Goal: Task Accomplishment & Management: Manage account settings

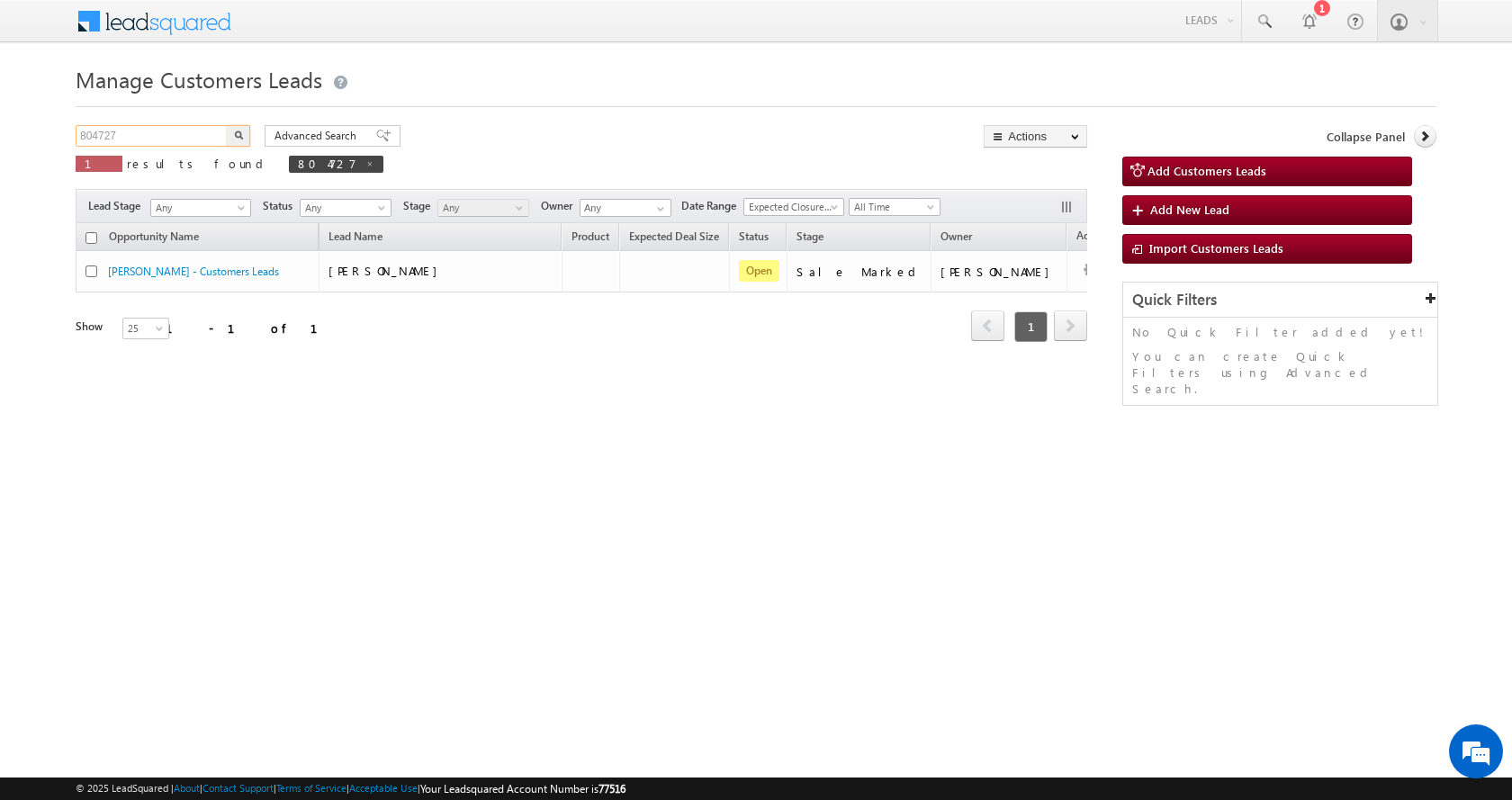
drag, startPoint x: 94, startPoint y: 141, endPoint x: 60, endPoint y: 146, distance: 34.4
click at [60, 146] on body "Menu Aman Yadav sitar a11@k serve .co.i" at bounding box center [756, 255] width 1512 height 510
paste input "124"
type input "804124"
click at [227, 125] on button "button" at bounding box center [239, 136] width 23 height 22
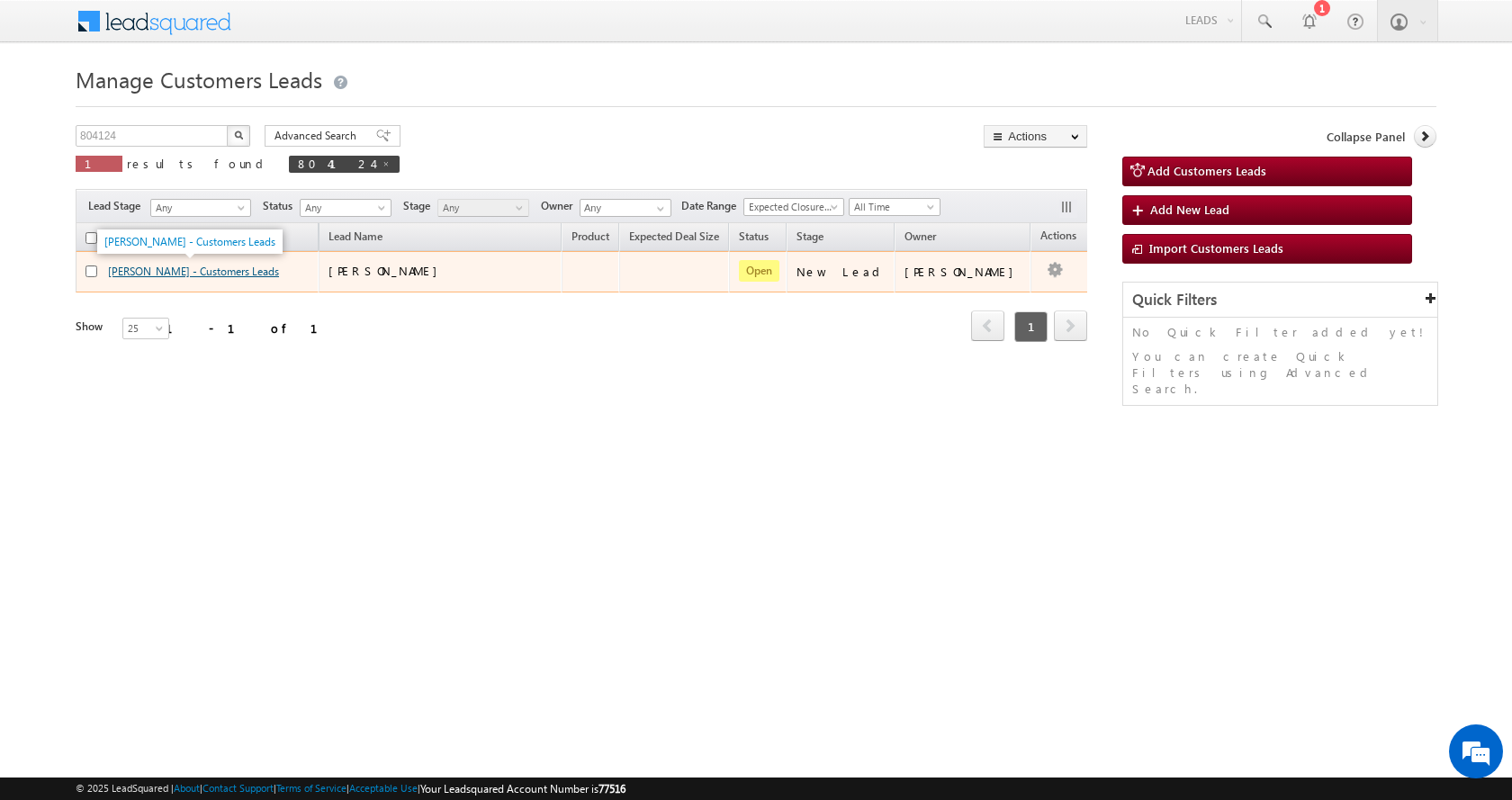
click at [172, 271] on link "[PERSON_NAME] - Customers Leads" at bounding box center [194, 271] width 171 height 14
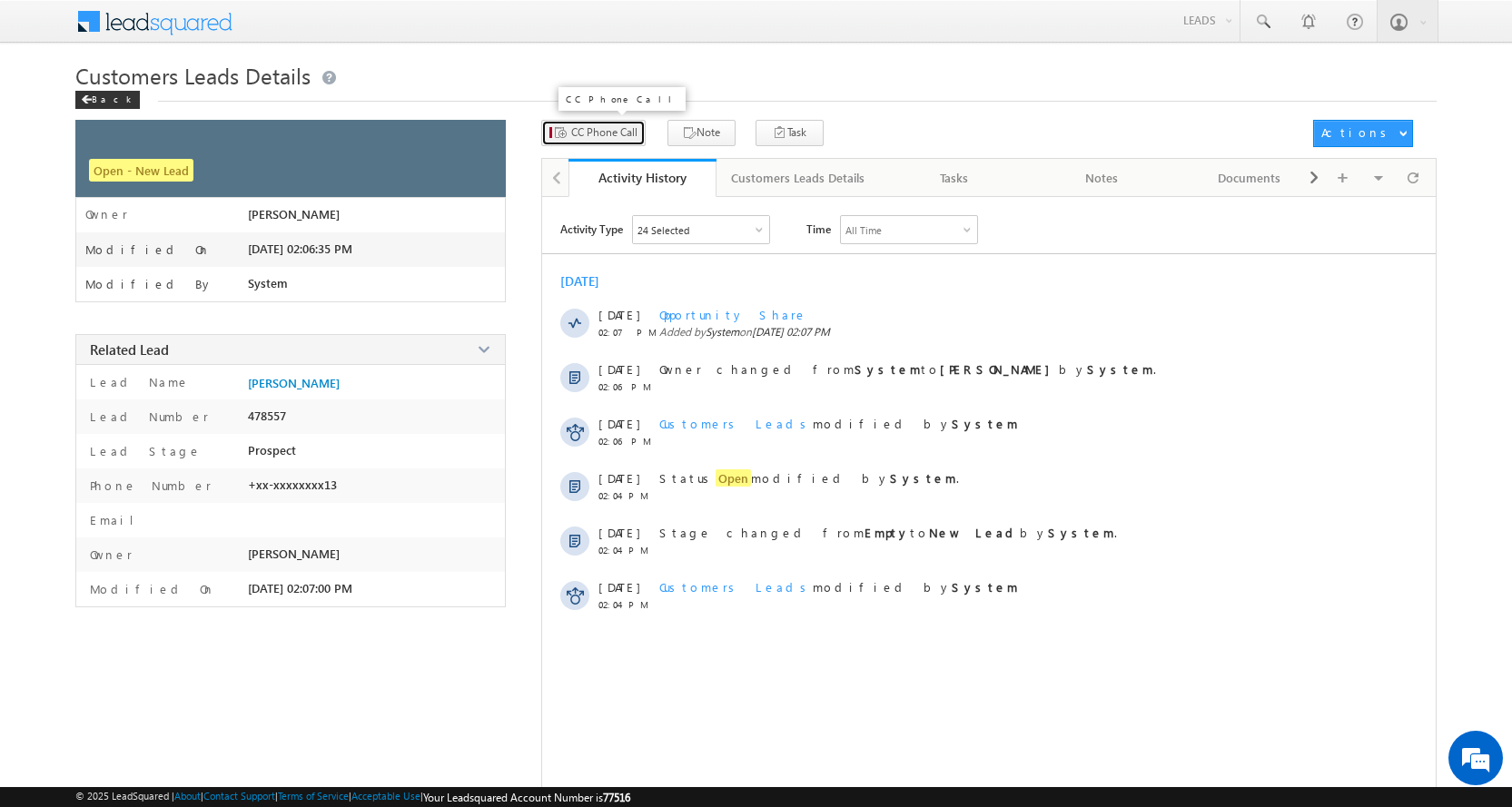
click at [620, 136] on span "CC Phone Call" at bounding box center [604, 133] width 66 height 16
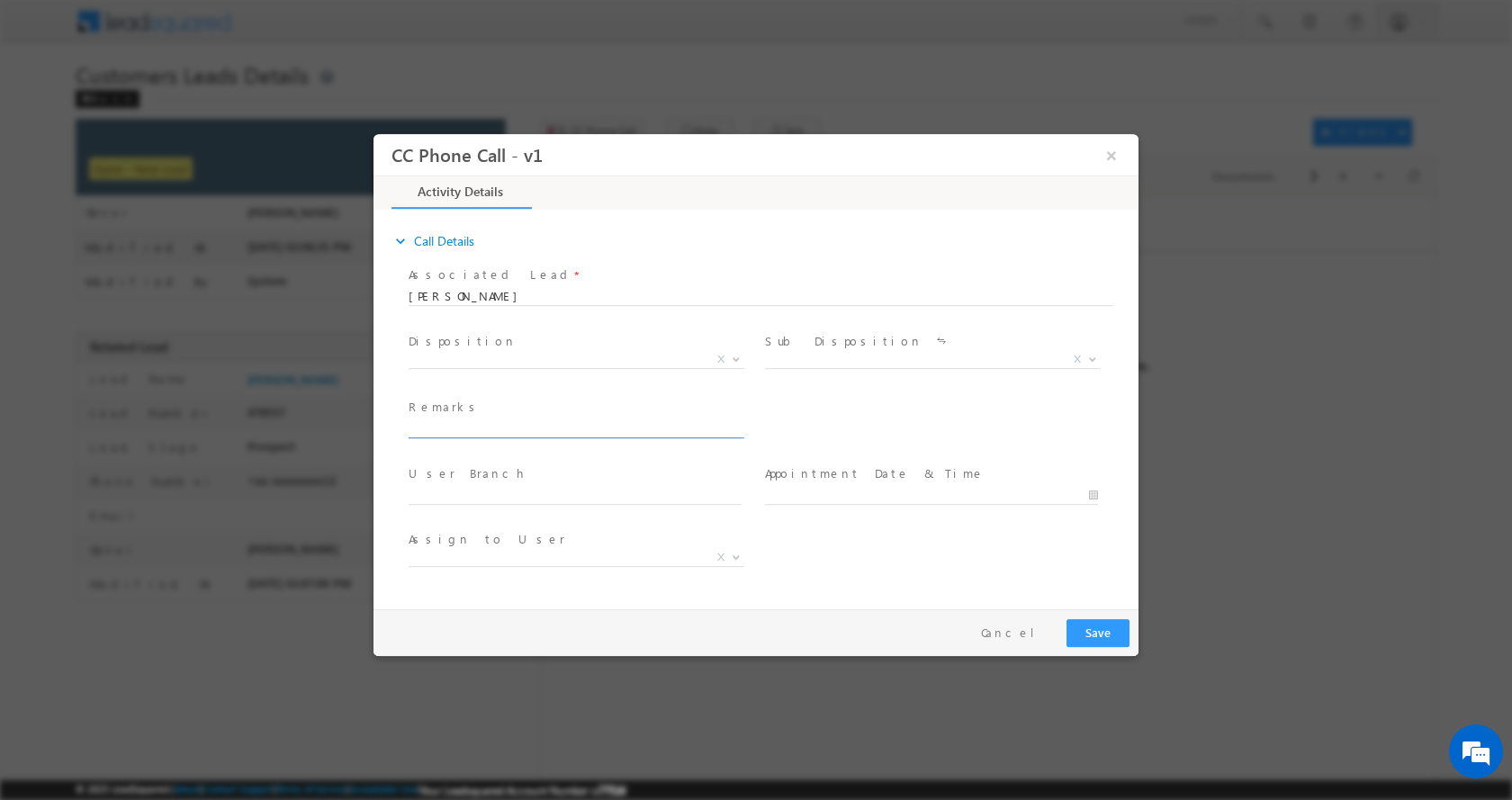
click at [466, 426] on input "text" at bounding box center [574, 428] width 333 height 18
paste input "[PERSON_NAME]-9604090713-RENOVATION-LOAN-5 L-PV-28 L-REG-JOB-INCOME-14500 K-AGE…"
type input "[PERSON_NAME]-9604090713-RENOVATION-LOAN-5 L-PV-28 L-REG-JOB-INCOME-14500 K-AGE…"
select select "kamlesh.dhakate@sgrlimited.in"
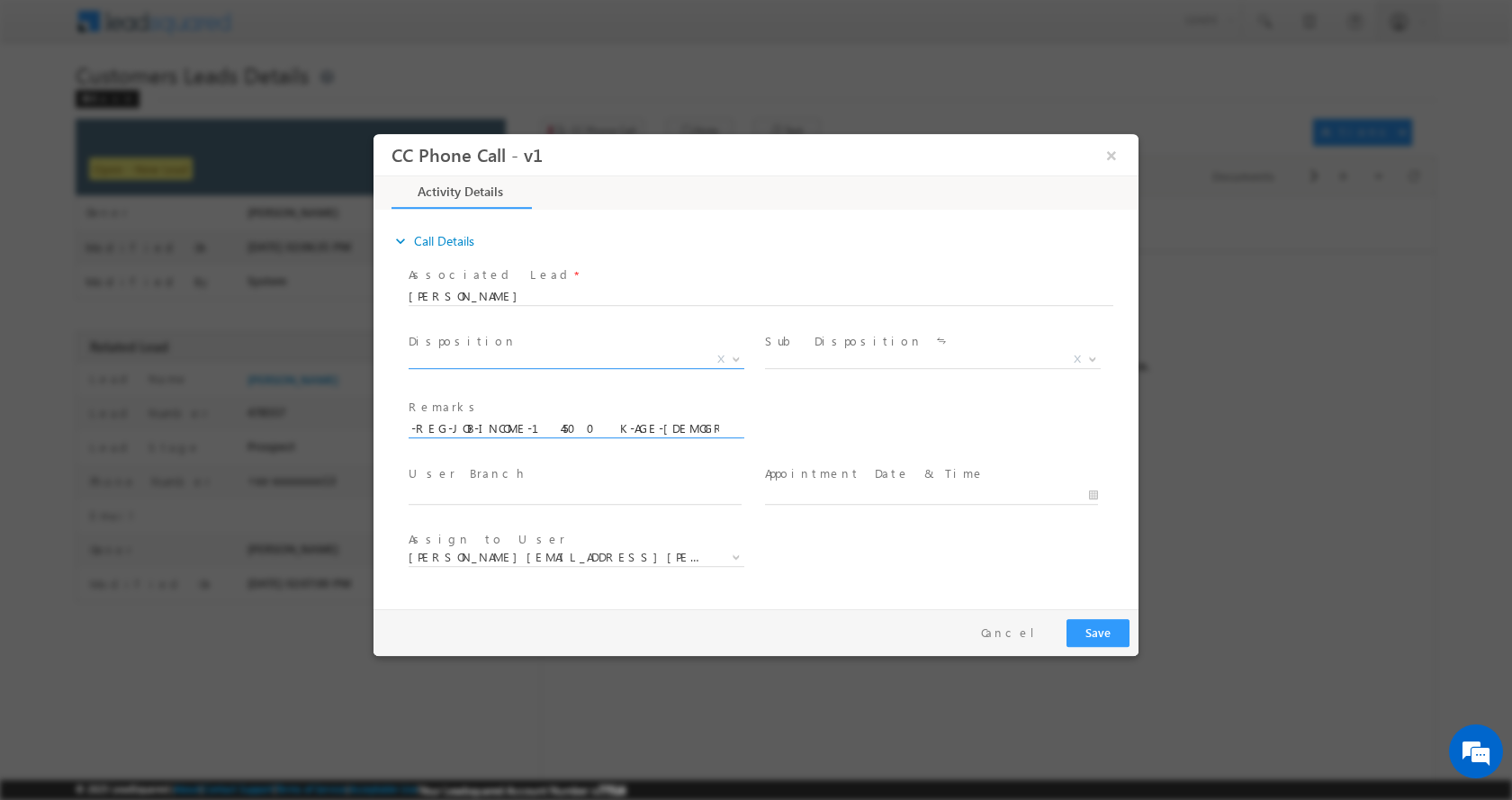
type input "[PERSON_NAME]-9604090713-RENOVATION-LOAN-5 L-PV-28 L-REG-JOB-INCOME-14500 K-AGE…"
click at [738, 359] on b at bounding box center [737, 357] width 11 height 6
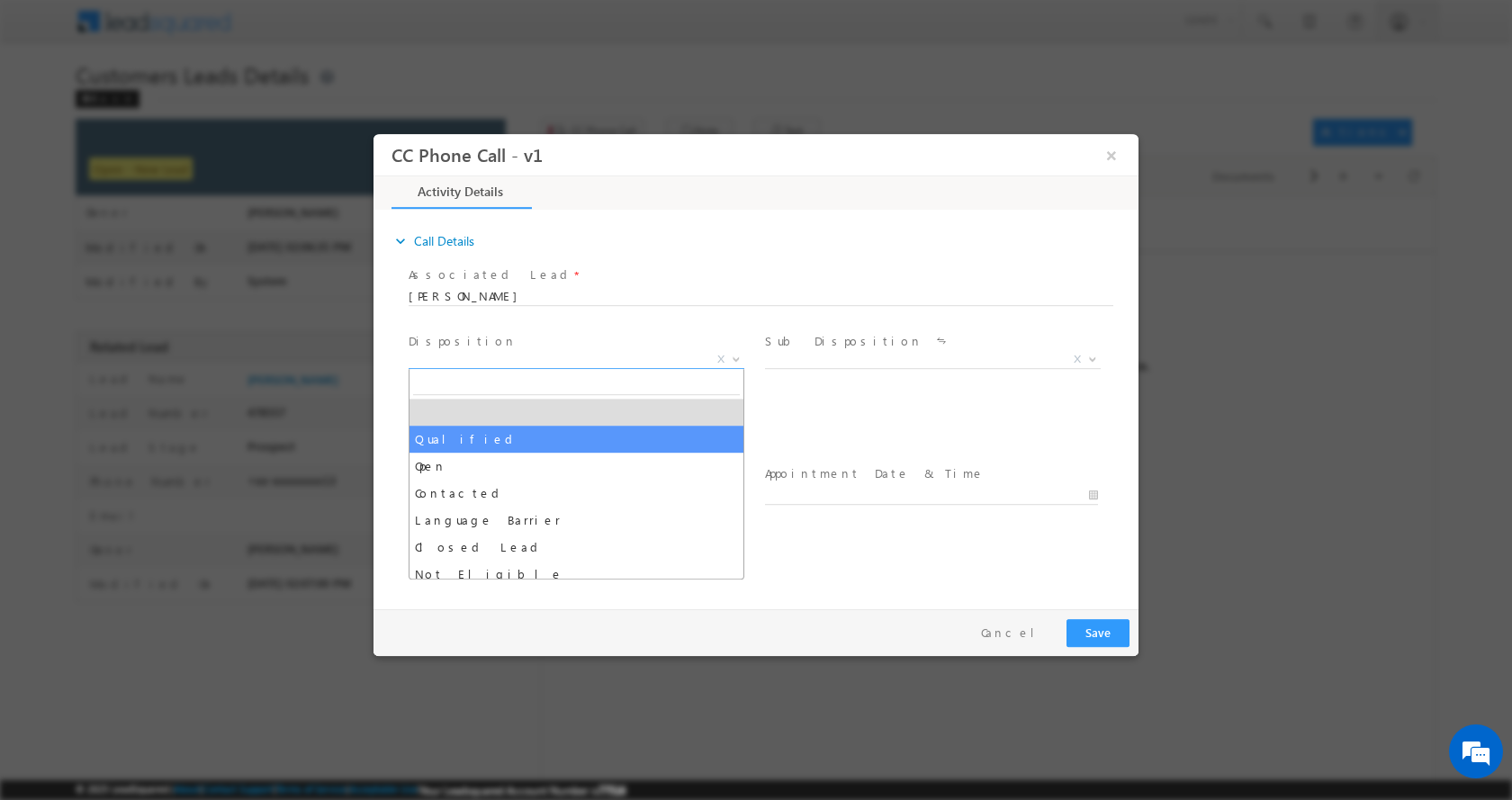
select select "Qualified"
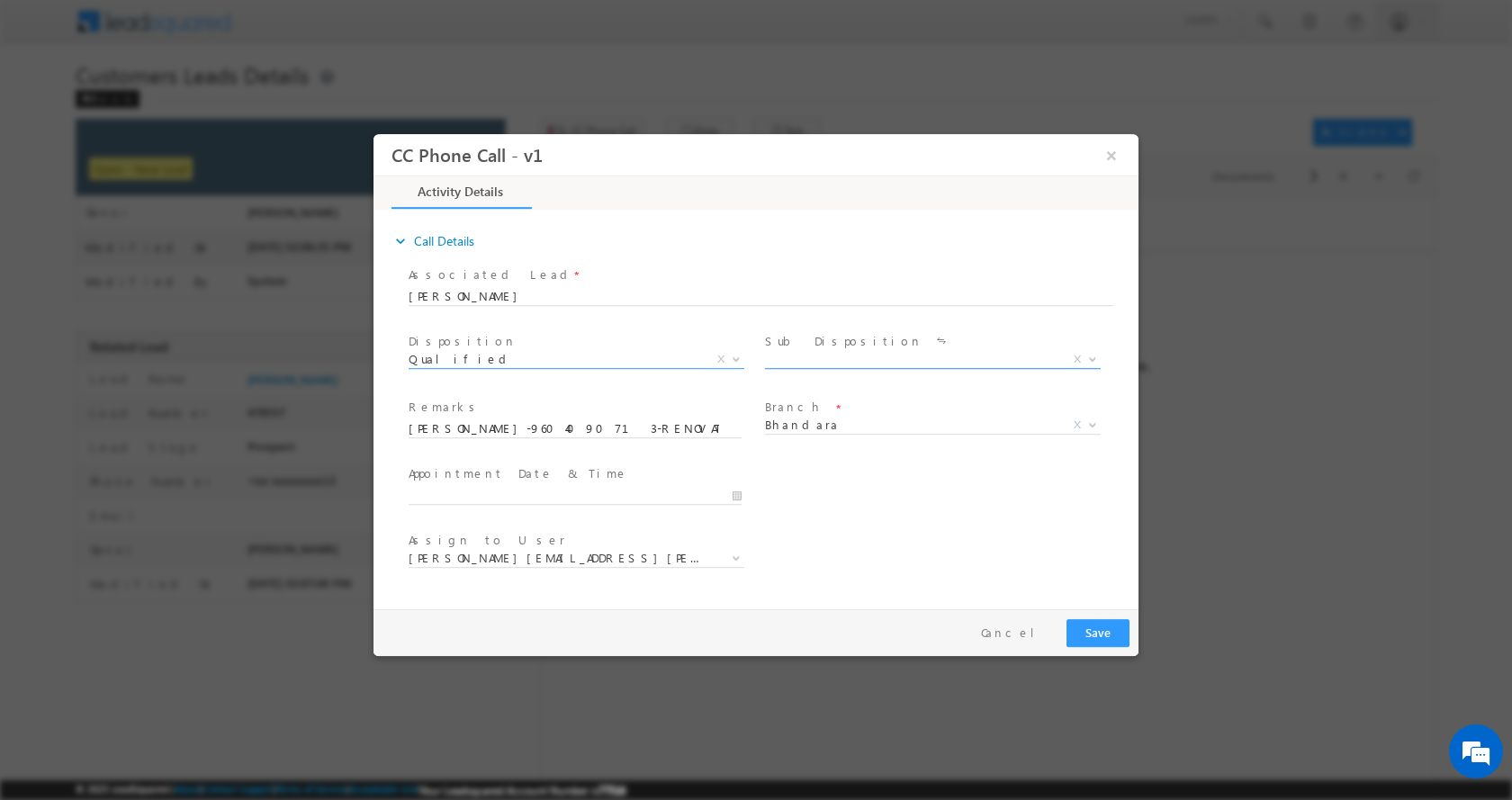
click at [1090, 355] on b at bounding box center [1093, 357] width 11 height 6
select select "Sale Marked"
click at [735, 498] on input "08/30/2025 6:42 PM" at bounding box center [574, 495] width 333 height 18
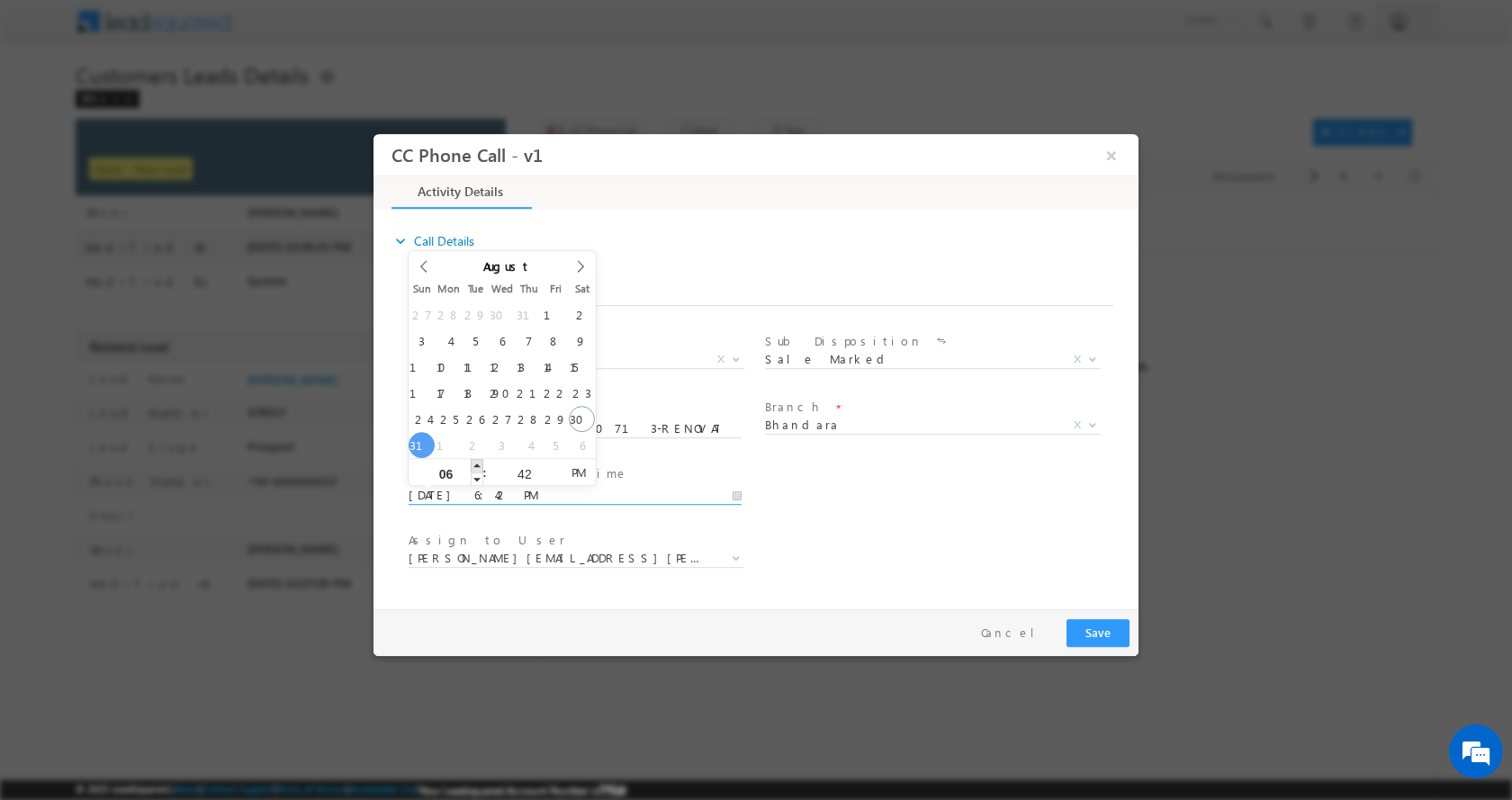
type input "08/31/2025 7:42 PM"
type input "07"
click at [479, 466] on span at bounding box center [477, 464] width 13 height 14
type input "08/31/2025 8:42 PM"
type input "08"
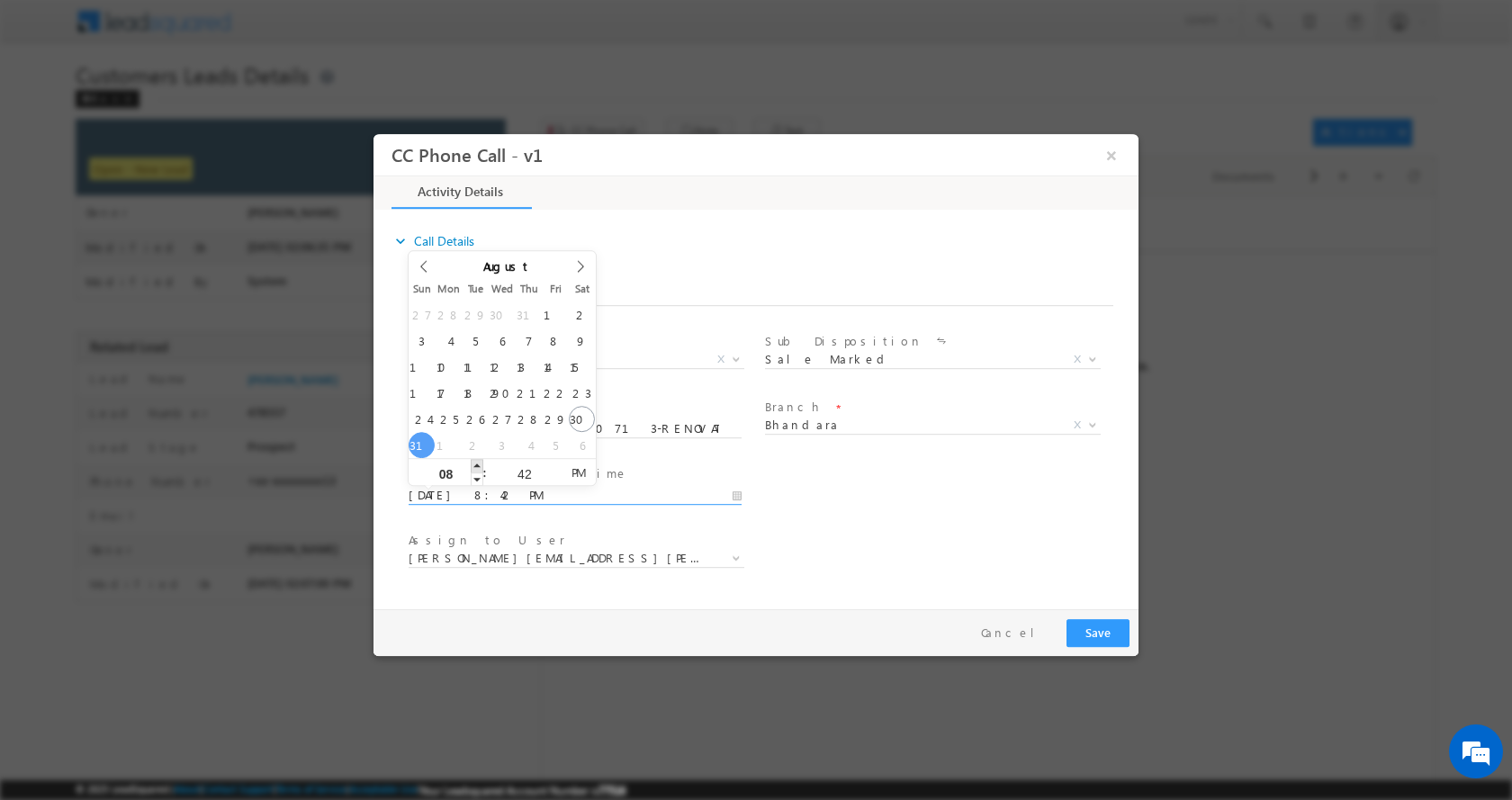
click at [479, 466] on span at bounding box center [477, 464] width 13 height 14
type input "08/31/2025 9:42 PM"
type input "09"
click at [479, 466] on span at bounding box center [477, 464] width 13 height 14
type input "08/31/2025 10:42 PM"
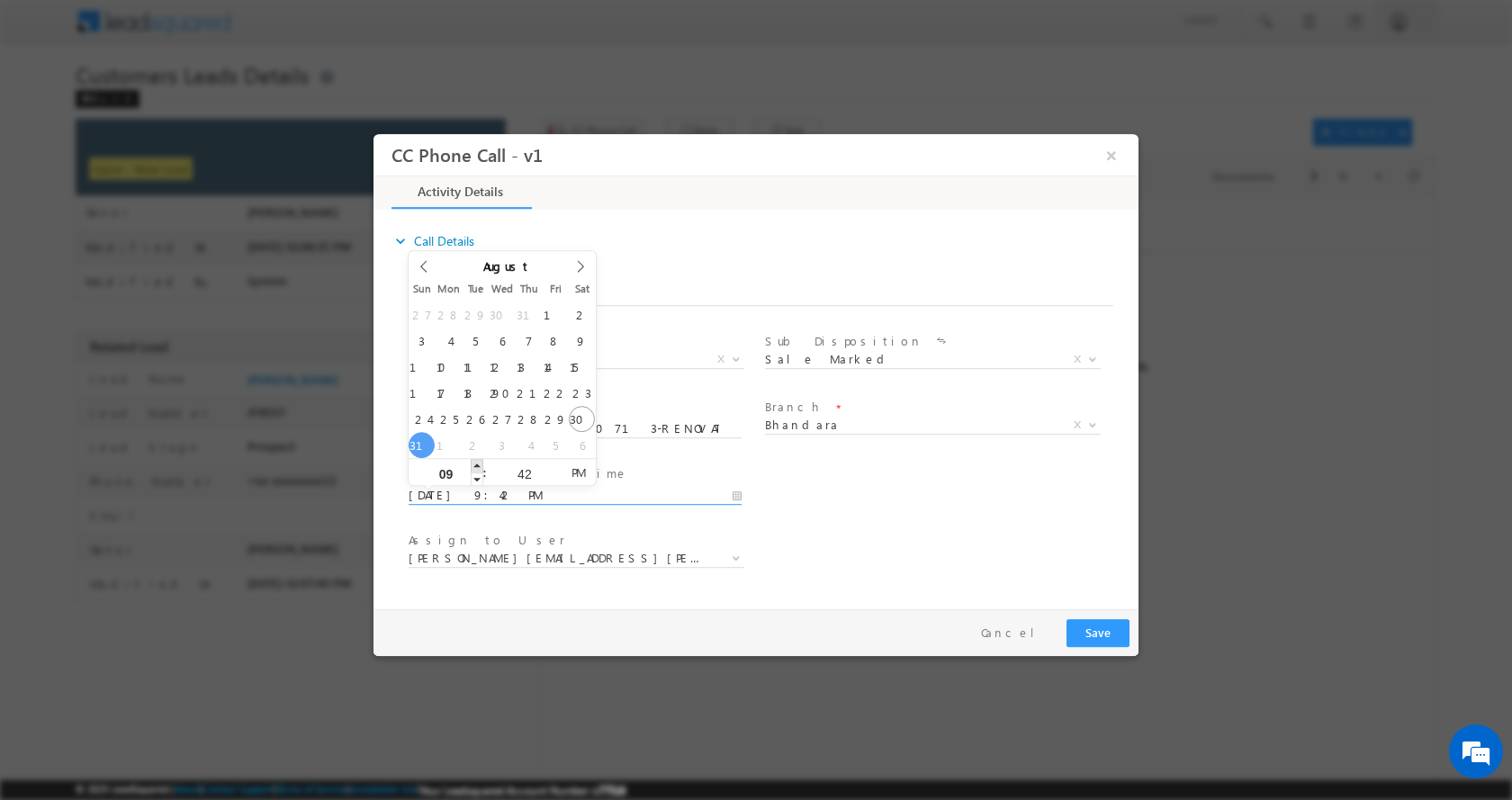
type input "10"
click at [479, 466] on span at bounding box center [477, 464] width 13 height 14
type input "08/31/2025 11:42 PM"
type input "11"
click at [479, 466] on span at bounding box center [477, 464] width 13 height 14
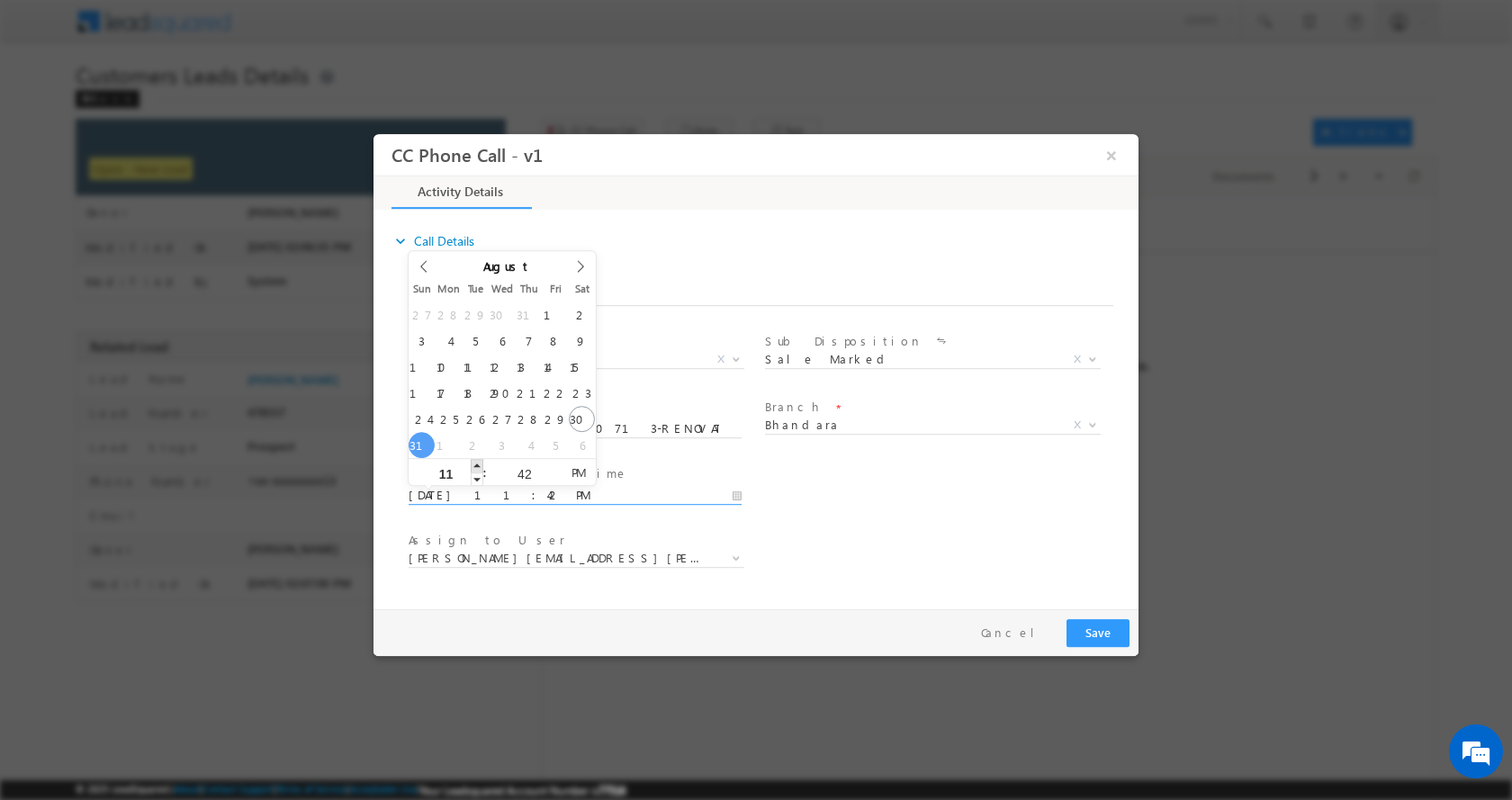
type input "08/31/2025 12:42 AM"
type input "12"
click at [479, 466] on span at bounding box center [477, 464] width 13 height 14
type input "08/31/2025 1:42 AM"
type input "01"
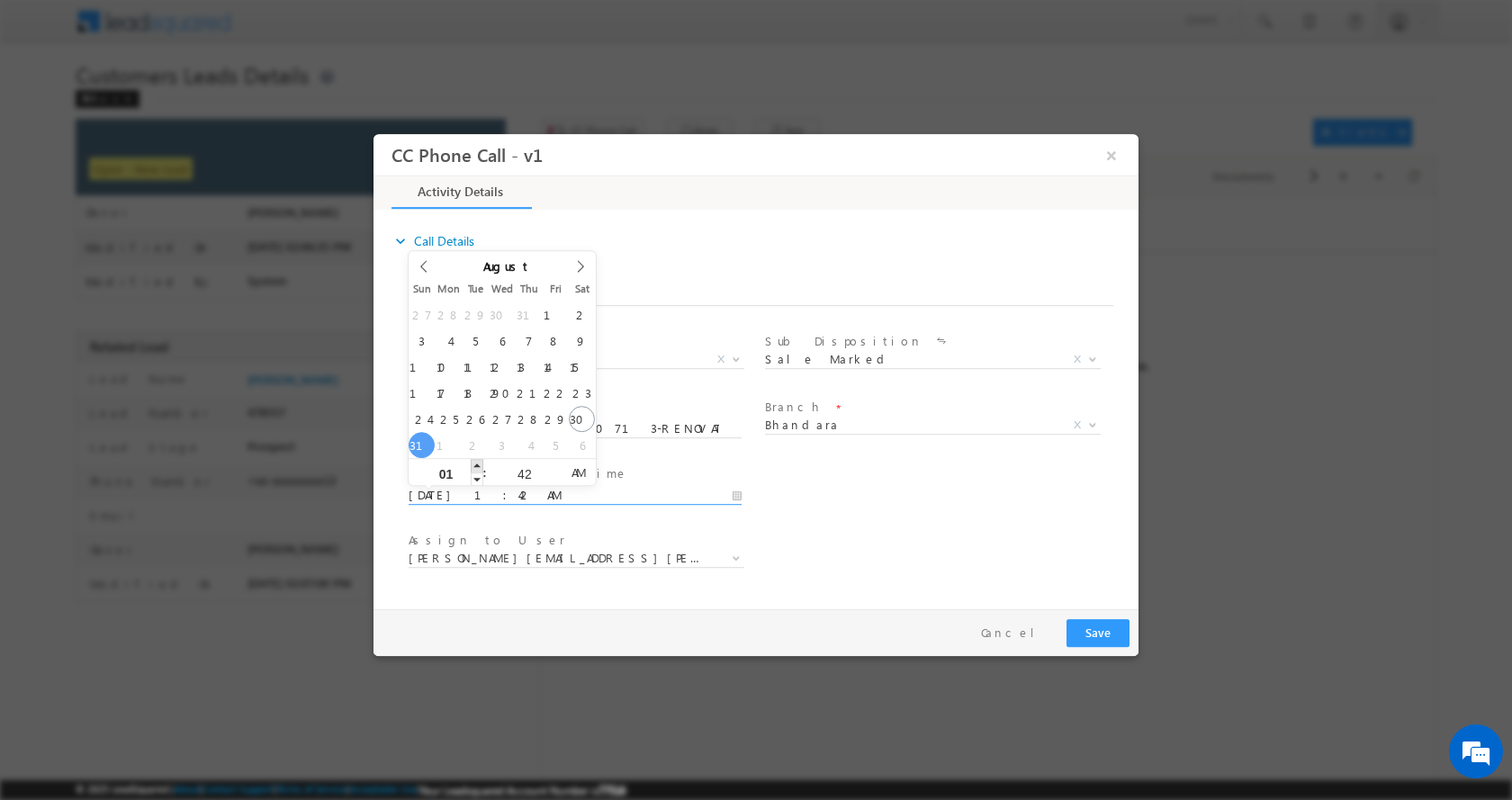
click at [479, 466] on span at bounding box center [477, 464] width 13 height 14
click at [1088, 640] on button "Save" at bounding box center [1098, 632] width 63 height 28
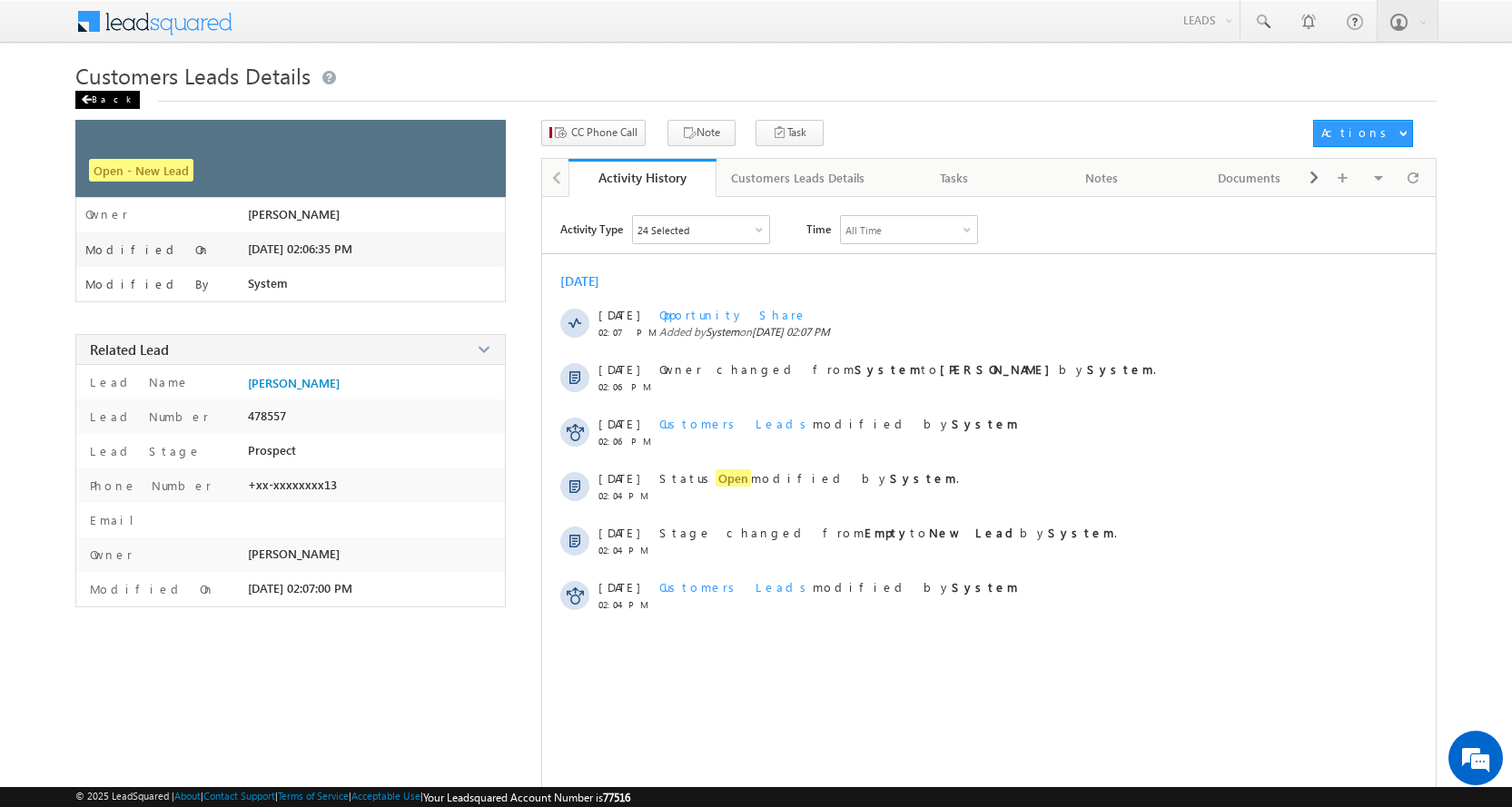
click at [96, 100] on div "Back" at bounding box center [107, 100] width 65 height 18
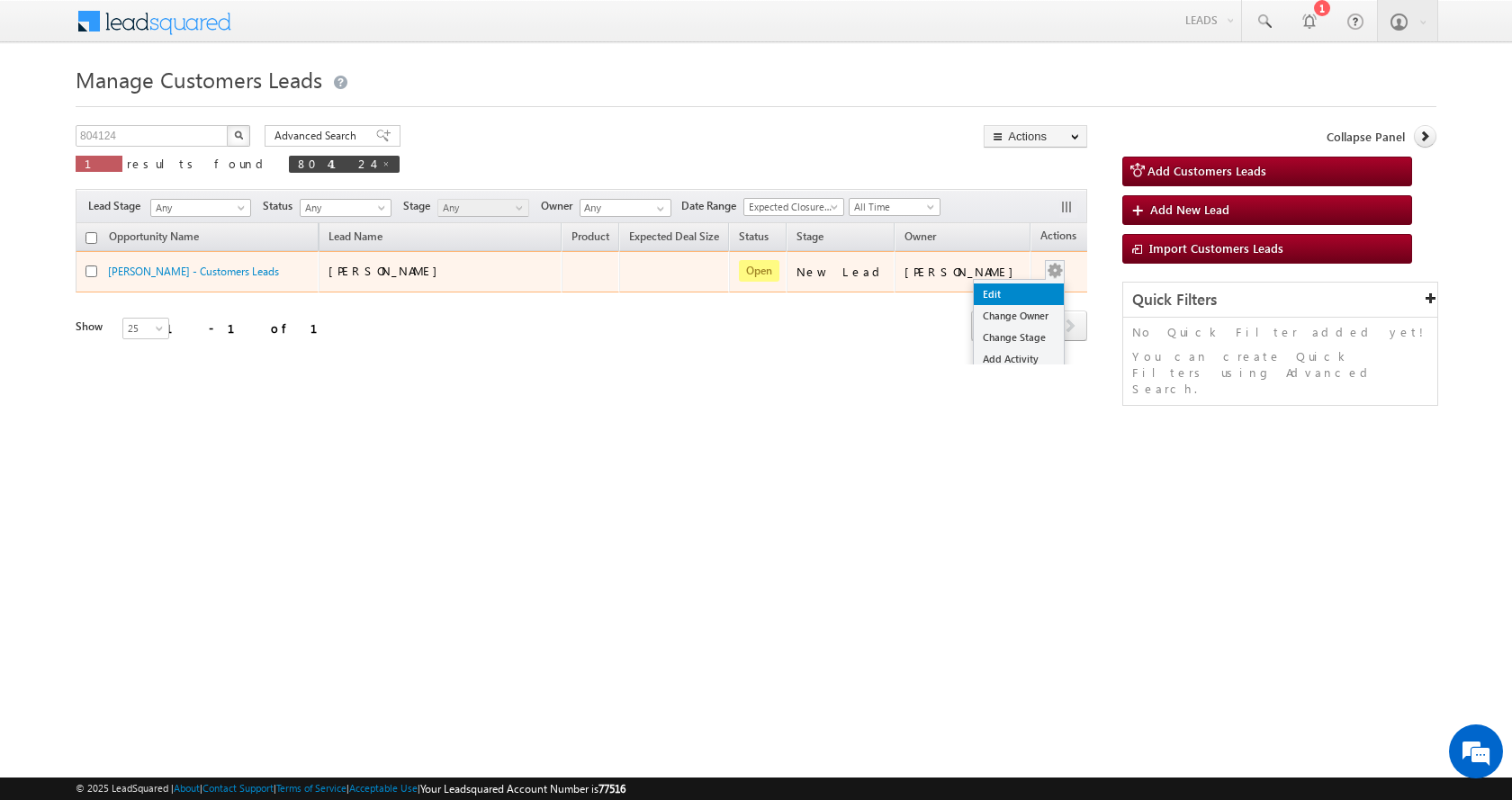
click at [992, 288] on link "Edit" at bounding box center [1019, 294] width 90 height 22
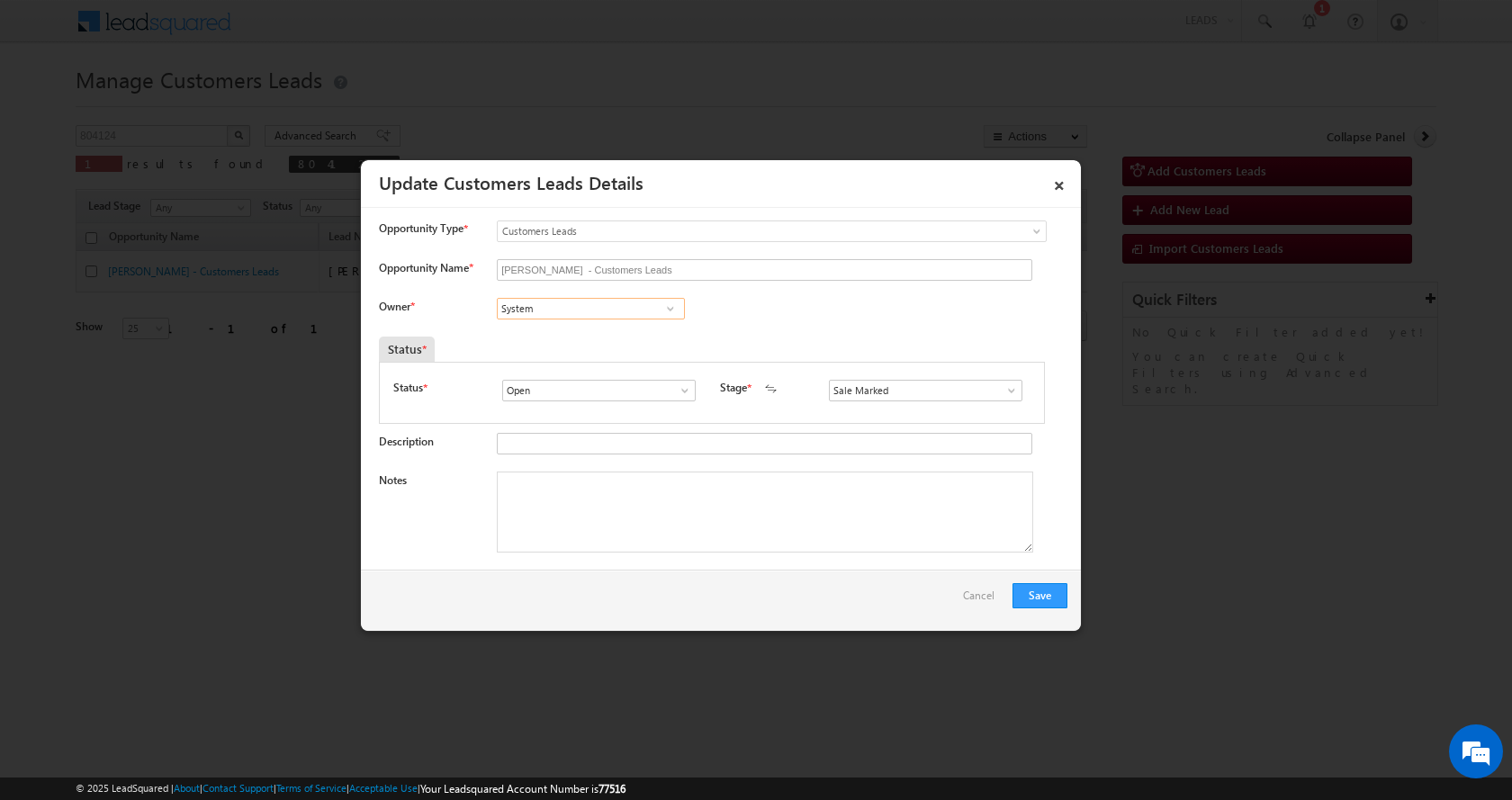
click at [545, 310] on input "System" at bounding box center [591, 308] width 188 height 22
paste input "[PERSON_NAME] [PERSON_NAME]"
click at [603, 336] on span "[EMAIL_ADDRESS][PERSON_NAME][DOMAIN_NAME]" at bounding box center [585, 343] width 162 height 14
type input "[PERSON_NAME] [PERSON_NAME]"
click at [557, 516] on textarea "Notes" at bounding box center [765, 512] width 536 height 81
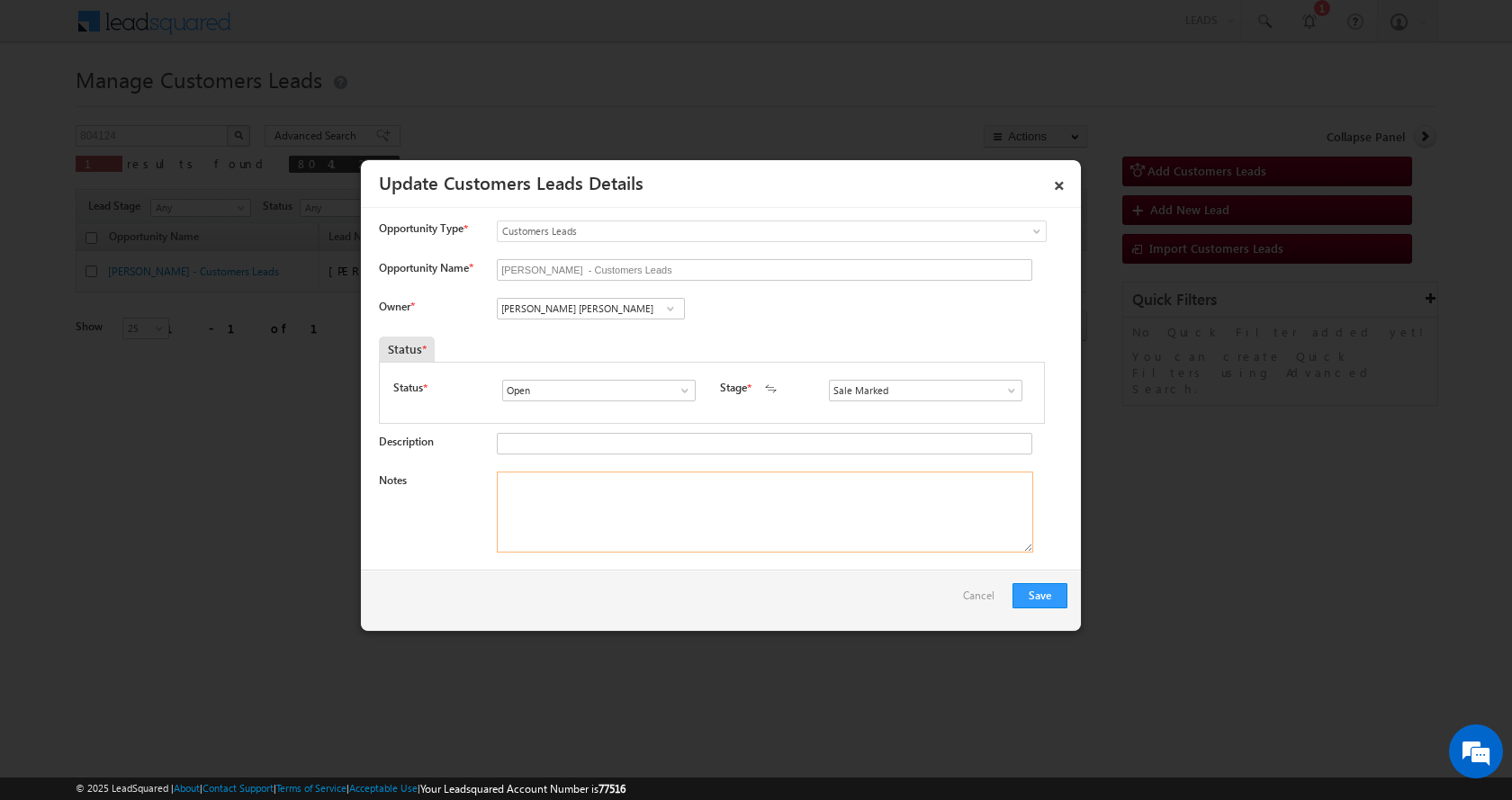
paste textarea "MANORATH RODGE-9604090713-RENOVATION-LOAN-5 L-PV-28 L-REG-JOB-INCOME-14500 K-AG…"
click at [655, 483] on textarea "MANORATH RODGE-9604090713-RENOVATION-LOAN-5 L-PV-28 L-REG-JOB-INCOME-14500 K-AG…" at bounding box center [765, 512] width 536 height 81
click at [600, 483] on textarea "MANORATH RODGE-9604090713 -RENOVATION-LOAN-5 L-PV-28 L-REG-JOB-INCOME-14500 K-A…" at bounding box center [765, 512] width 536 height 81
type textarea "MANORATH RODGE- 9604090713 -RENOVATION-LOAN-5 L-PV-28 L-REG-JOB-INCOME-14500 K-…"
click at [1040, 594] on button "Save" at bounding box center [1040, 596] width 55 height 25
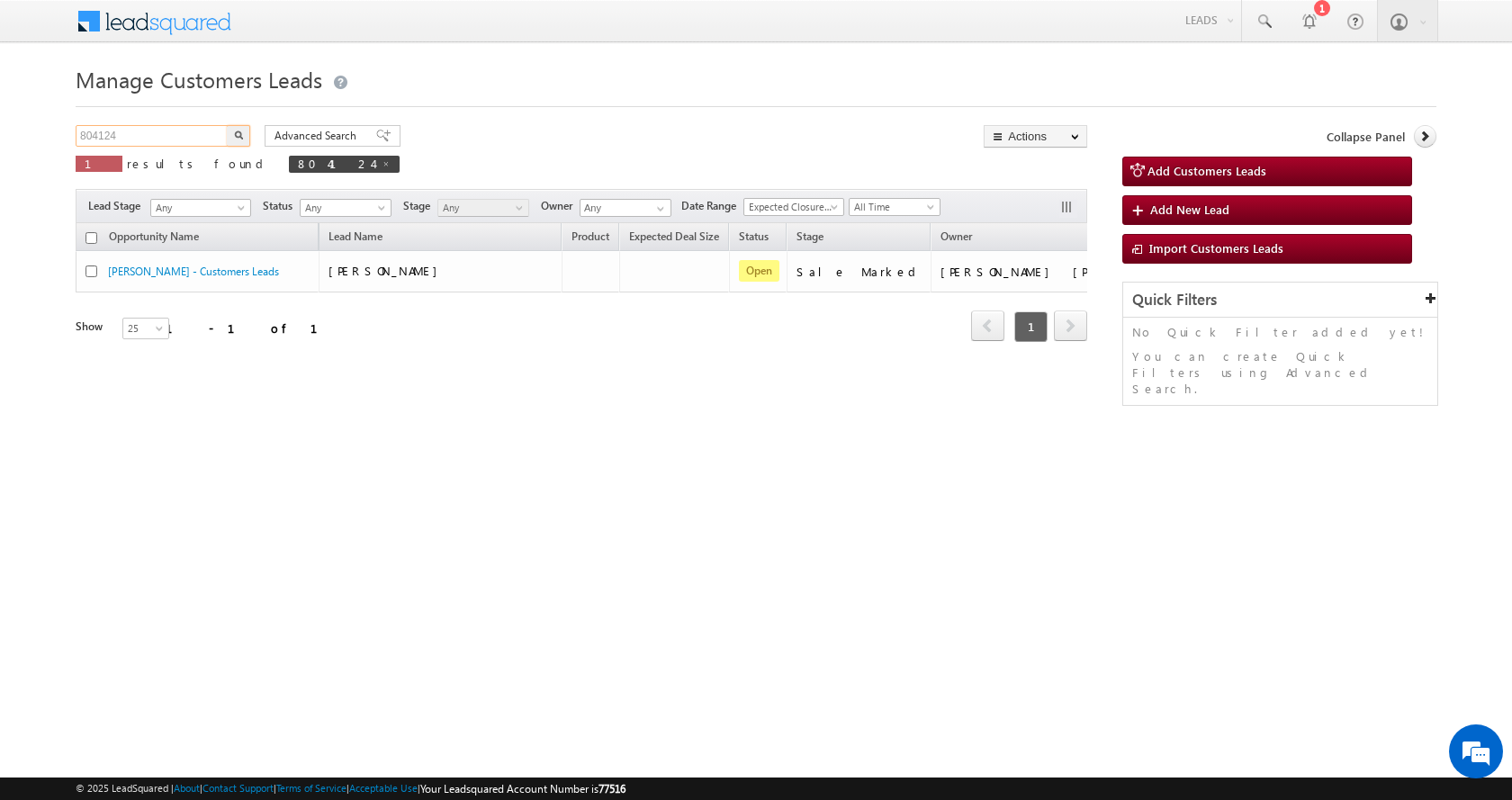
click at [108, 133] on input "804124" at bounding box center [152, 136] width 154 height 22
paste input "7232"
type input "807232"
click at [227, 125] on button "button" at bounding box center [239, 136] width 23 height 22
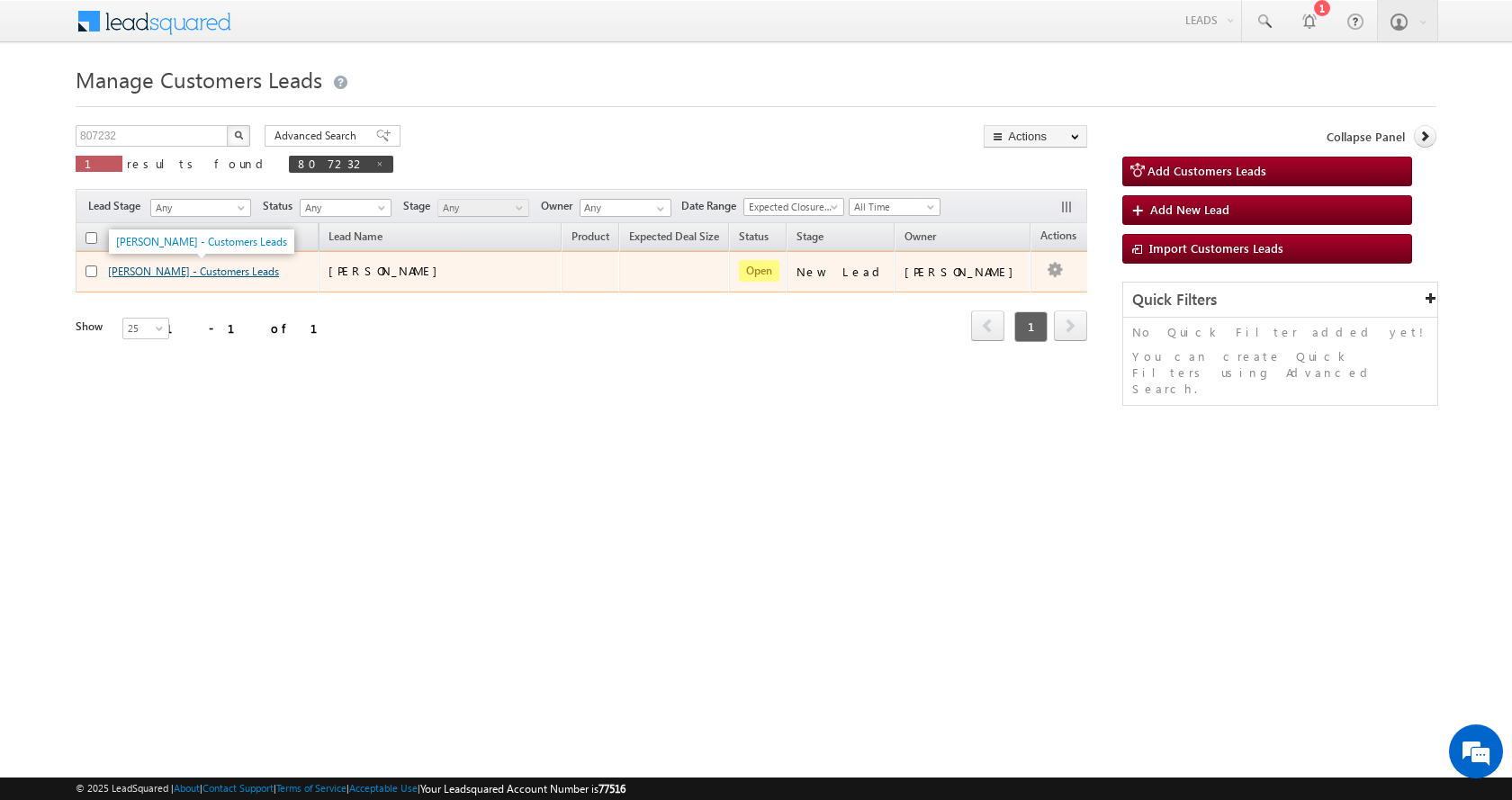
click at [138, 272] on link "GUPTA KISHOR - Customers Leads" at bounding box center [194, 271] width 171 height 14
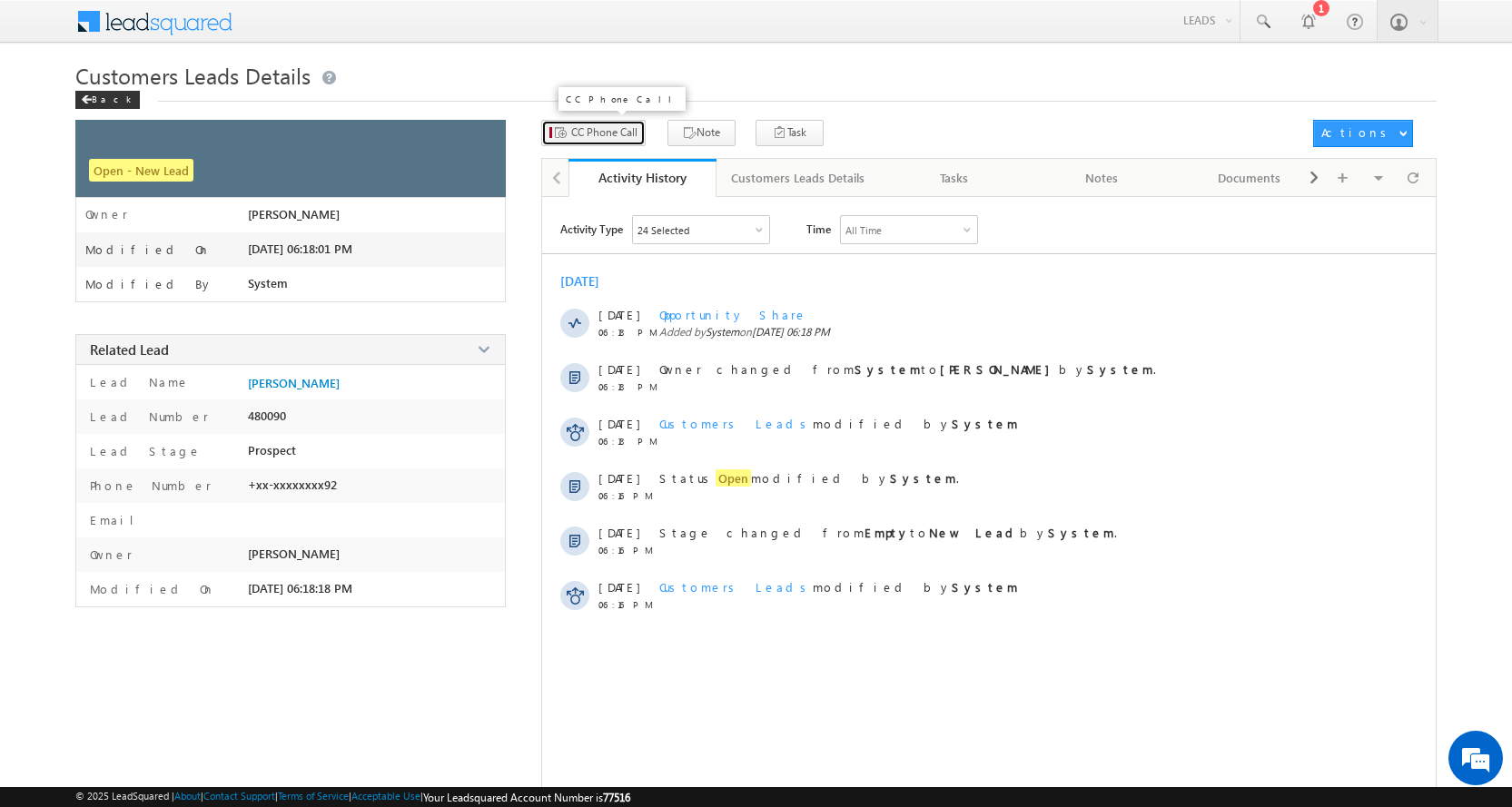
click at [601, 140] on span "CC Phone Call" at bounding box center [604, 133] width 66 height 16
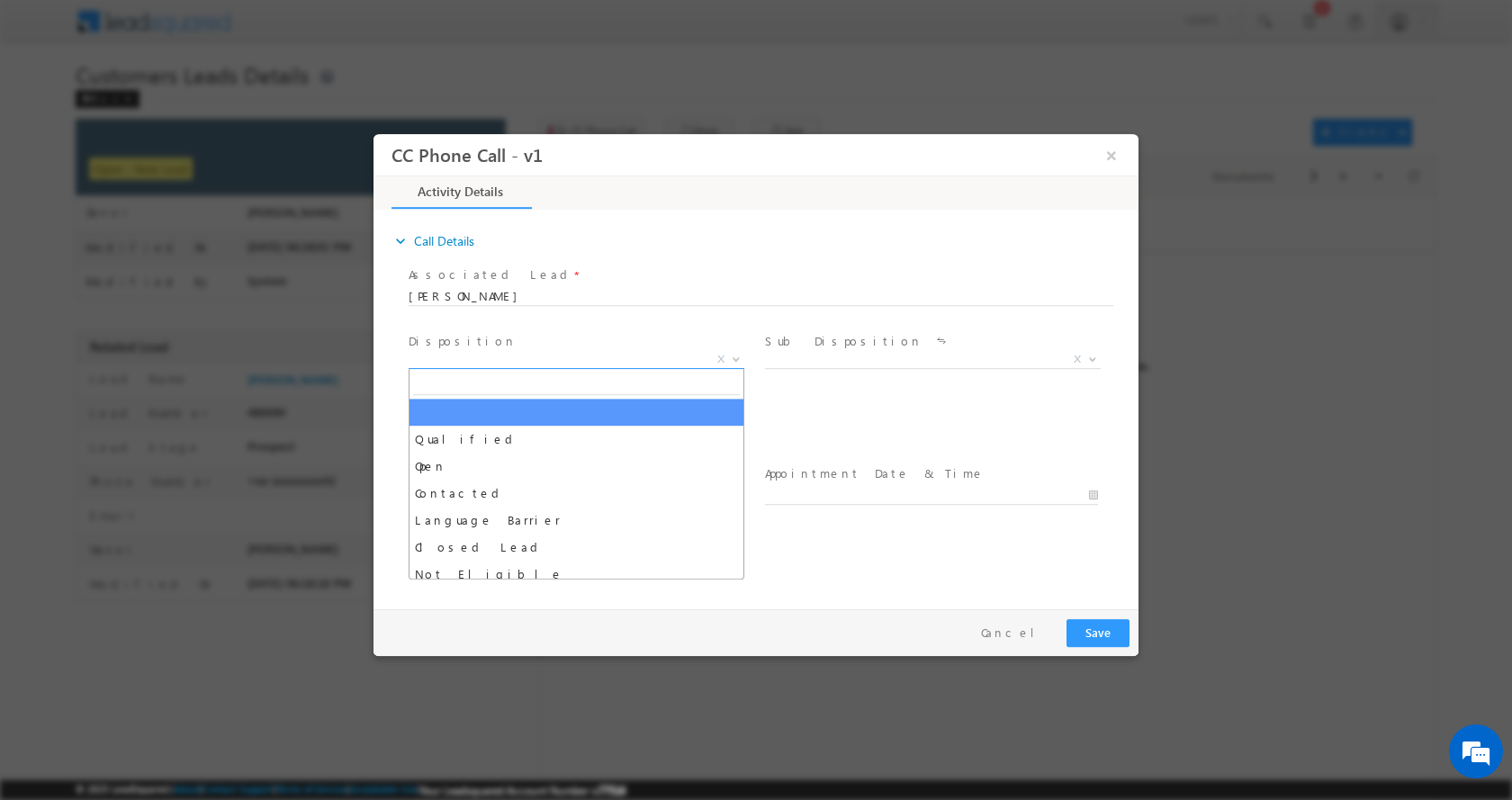
click at [465, 355] on span "X" at bounding box center [576, 359] width 335 height 18
select select "[PERSON_NAME][EMAIL_ADDRESS][DOMAIN_NAME]"
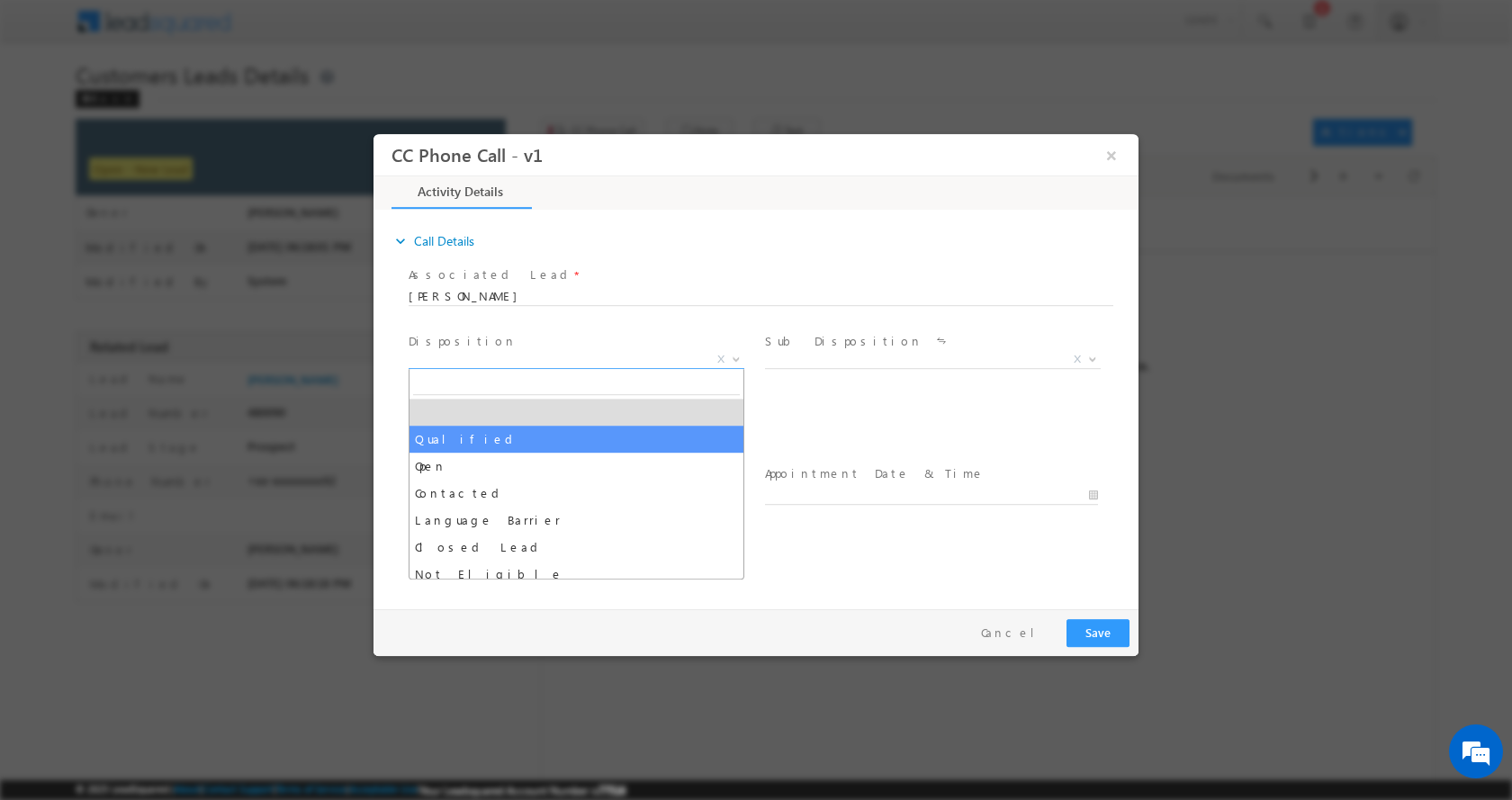
select select "Qualified"
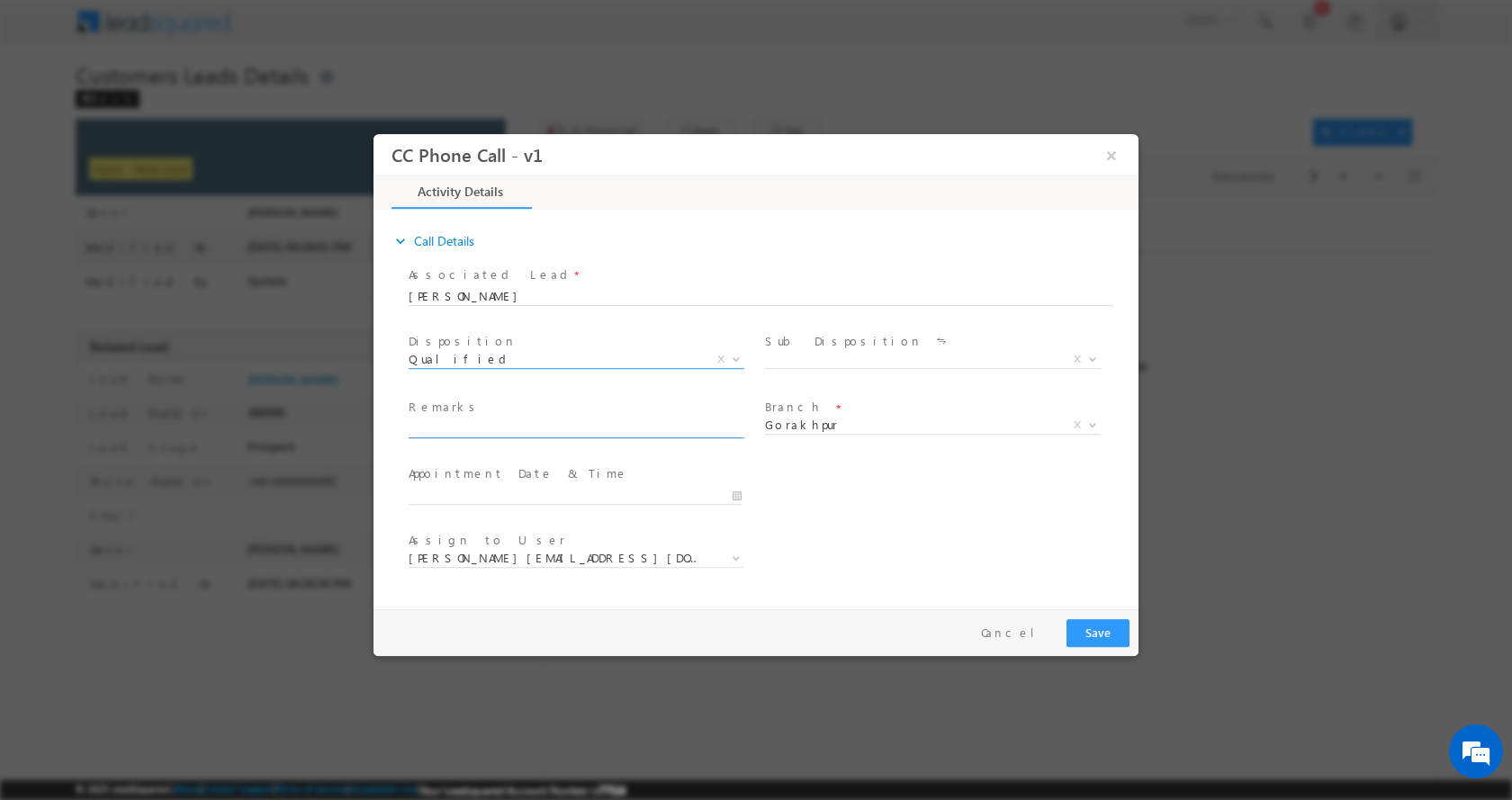
click at [512, 433] on input "text" at bounding box center [574, 428] width 333 height 18
paste input "[PERSON_NAME]-9118552092-P+C-LOAN -25 L-REG-PV-1 CR-BUSINESS-KERANA SHOP-50 K-E…"
type input "[PERSON_NAME]-9118552092-P+C-LOAN -25 L-REG-PV-1 CR-BUSINESS-KERANA SHOP-50 K-E…"
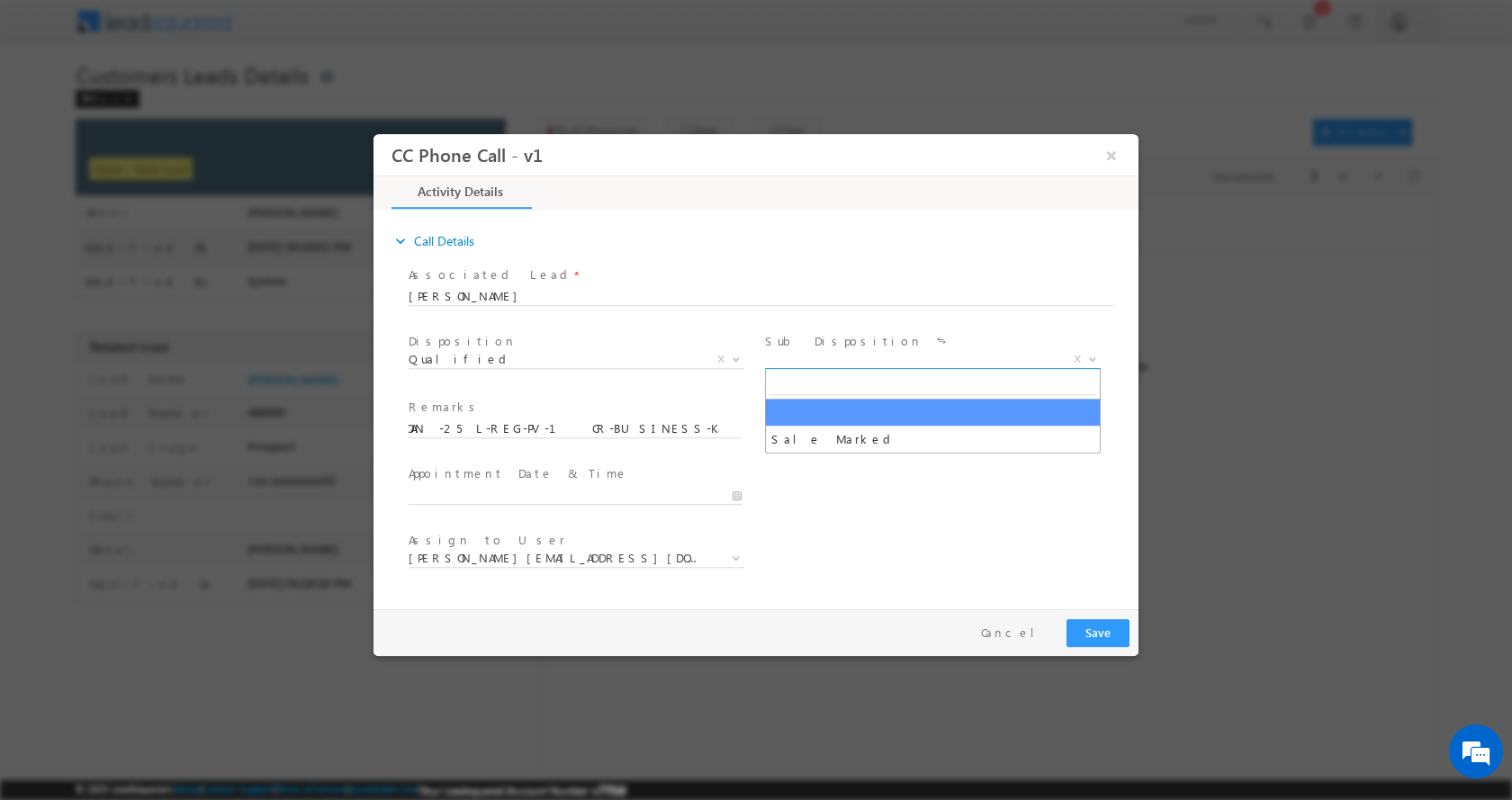
click at [1096, 353] on span at bounding box center [1091, 358] width 18 height 23
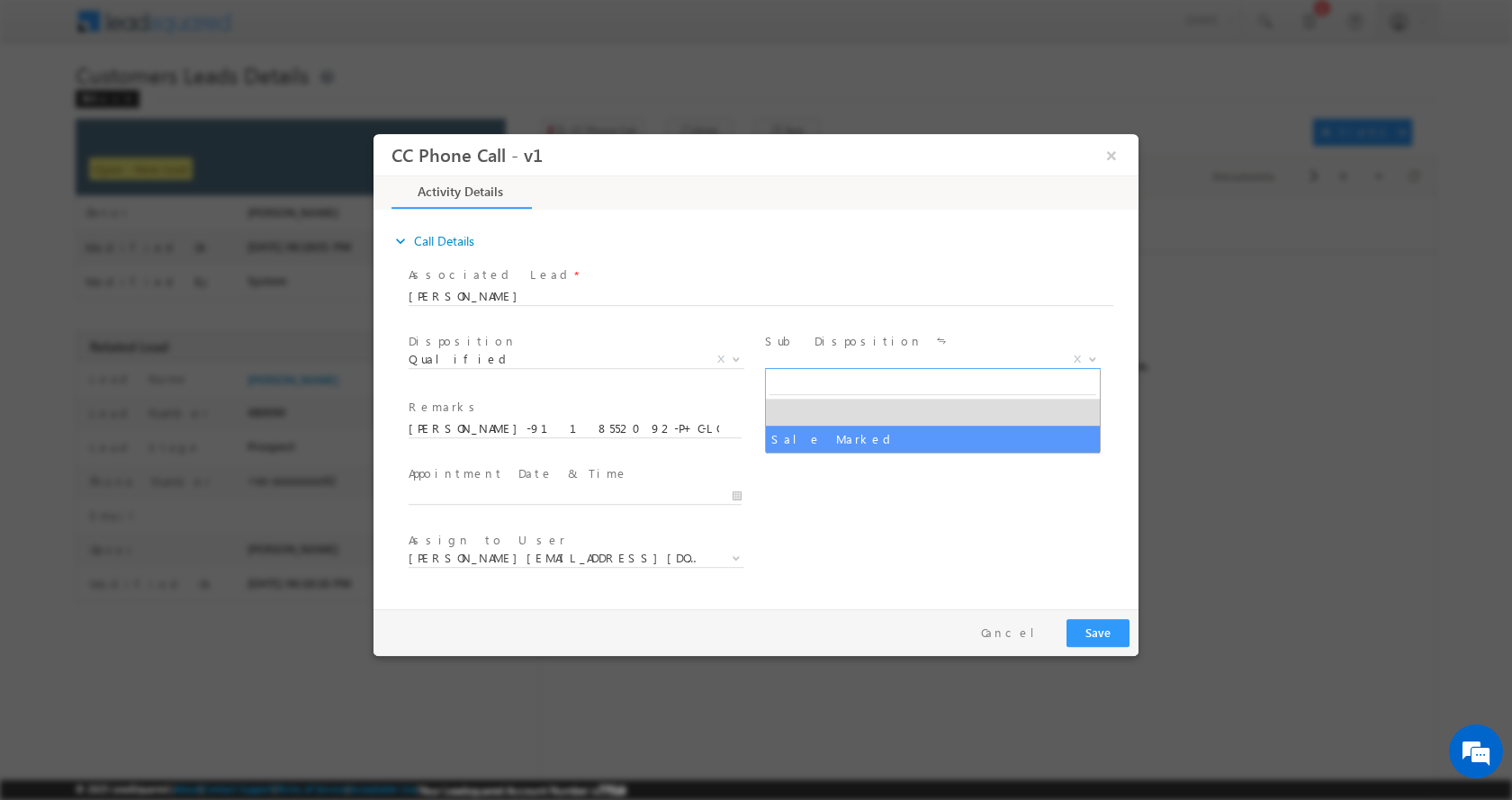
select select "Sale Marked"
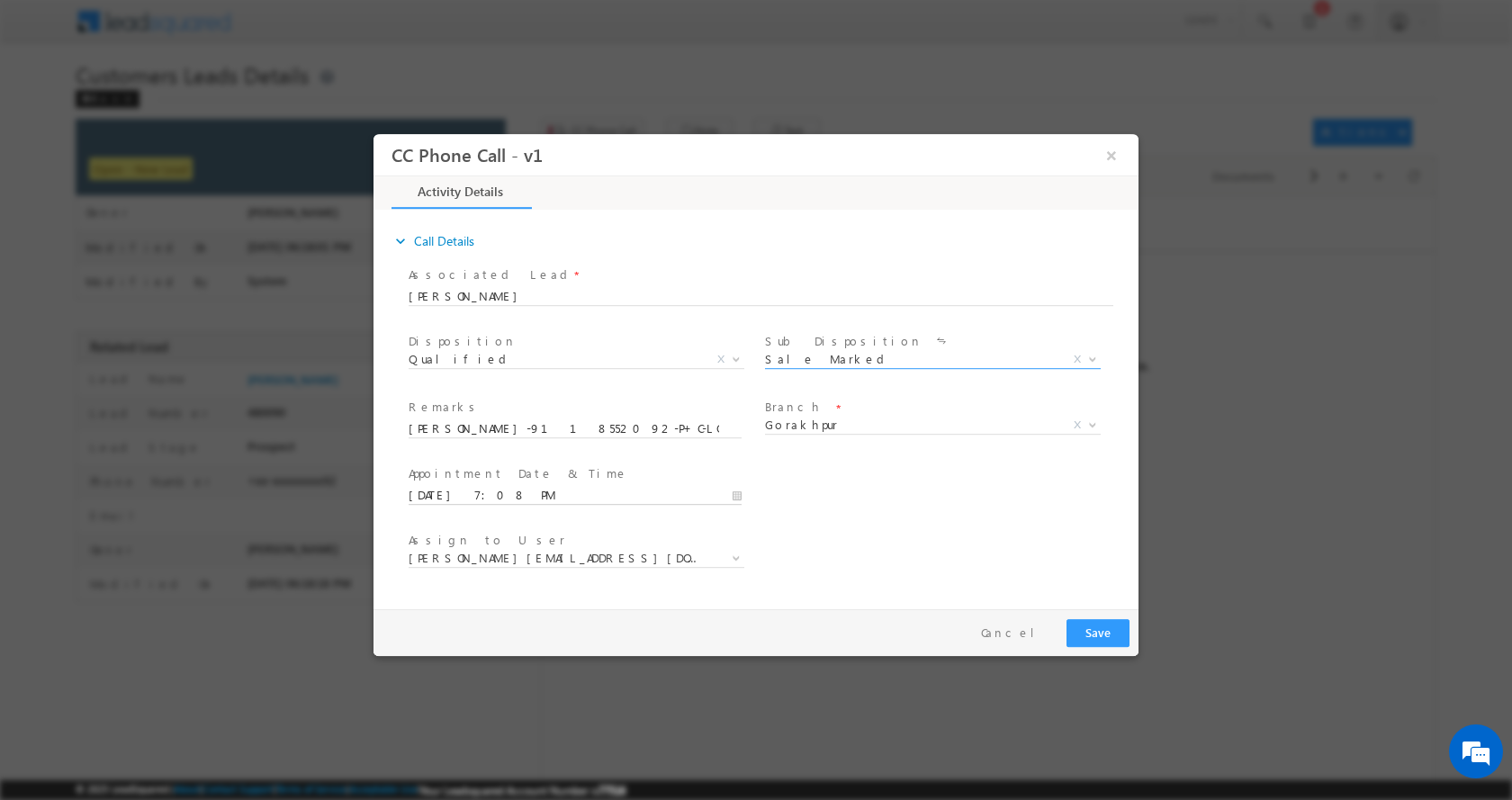
click at [738, 499] on input "08/30/2025 7:08 PM" at bounding box center [574, 495] width 333 height 18
type input "08/31/2025 8:08 PM"
type input "08"
click at [479, 464] on span at bounding box center [477, 464] width 13 height 14
type input "08/31/2025 9:08 PM"
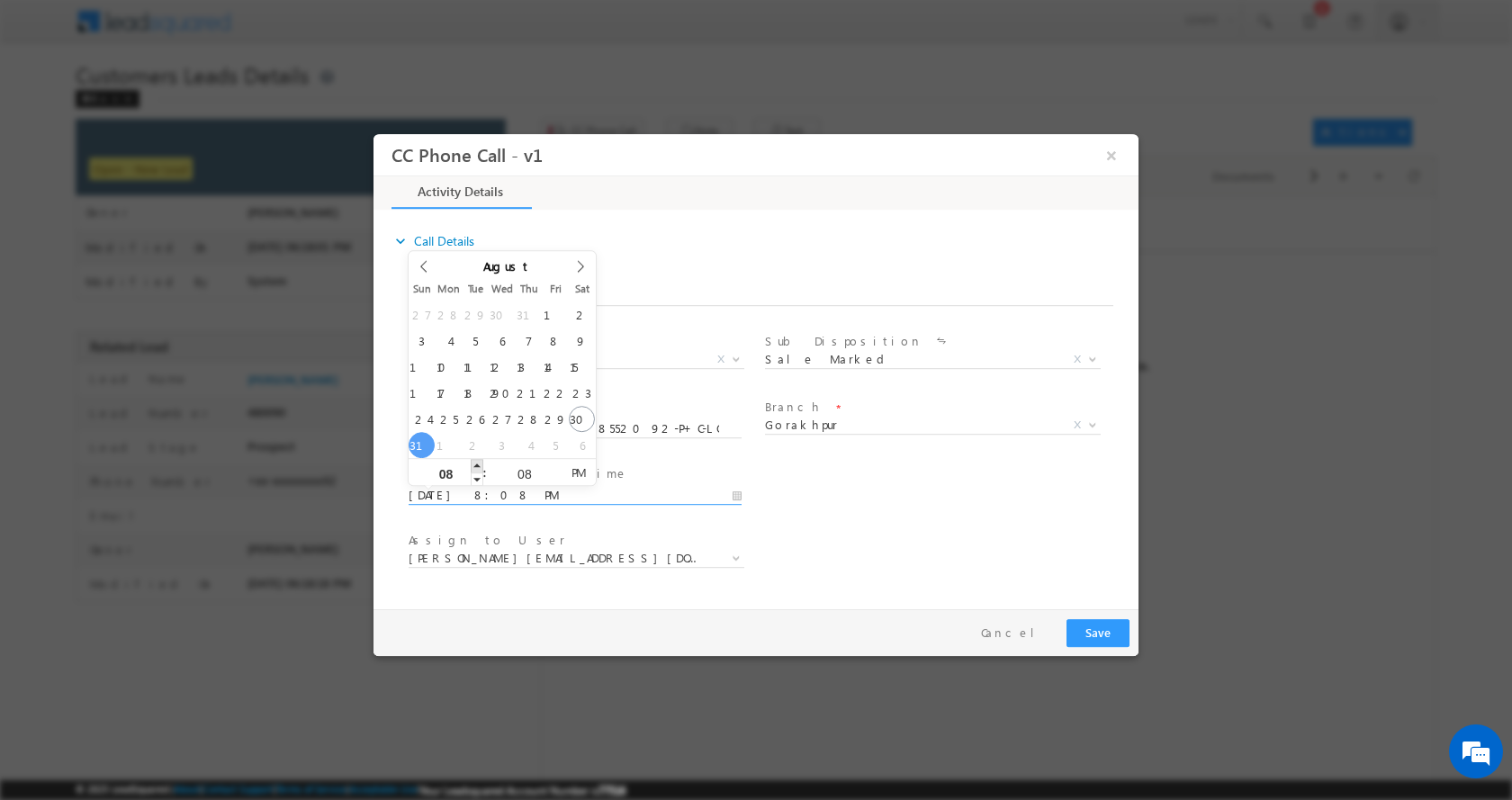
type input "09"
click at [479, 464] on span at bounding box center [477, 464] width 13 height 14
type input "08/31/2025 10:08 PM"
type input "10"
click at [479, 464] on span at bounding box center [477, 464] width 13 height 14
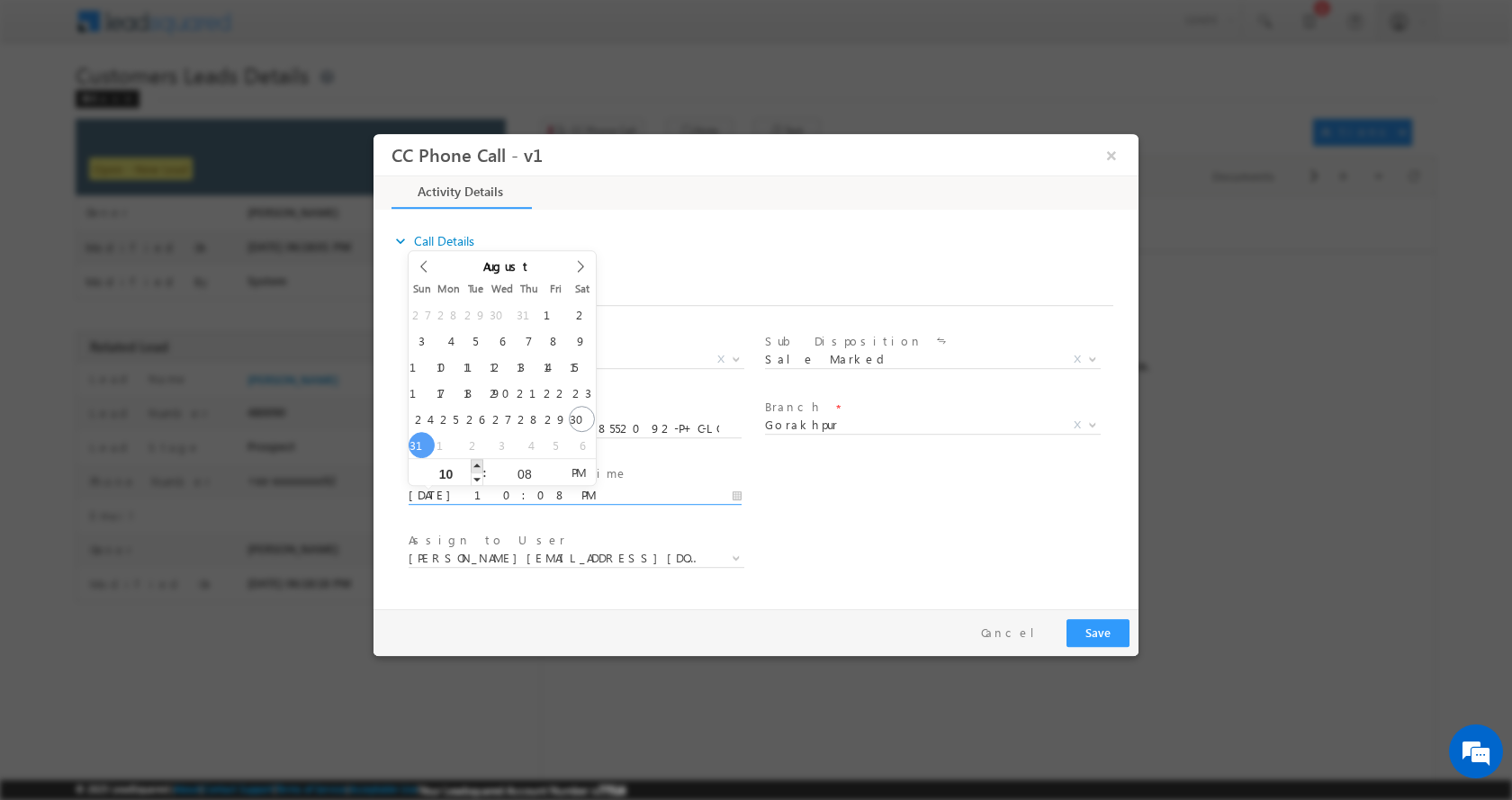
type input "08/31/2025 11:08 PM"
type input "11"
click at [479, 464] on span at bounding box center [477, 464] width 13 height 14
type input "08/31/2025 12:08 AM"
type input "12"
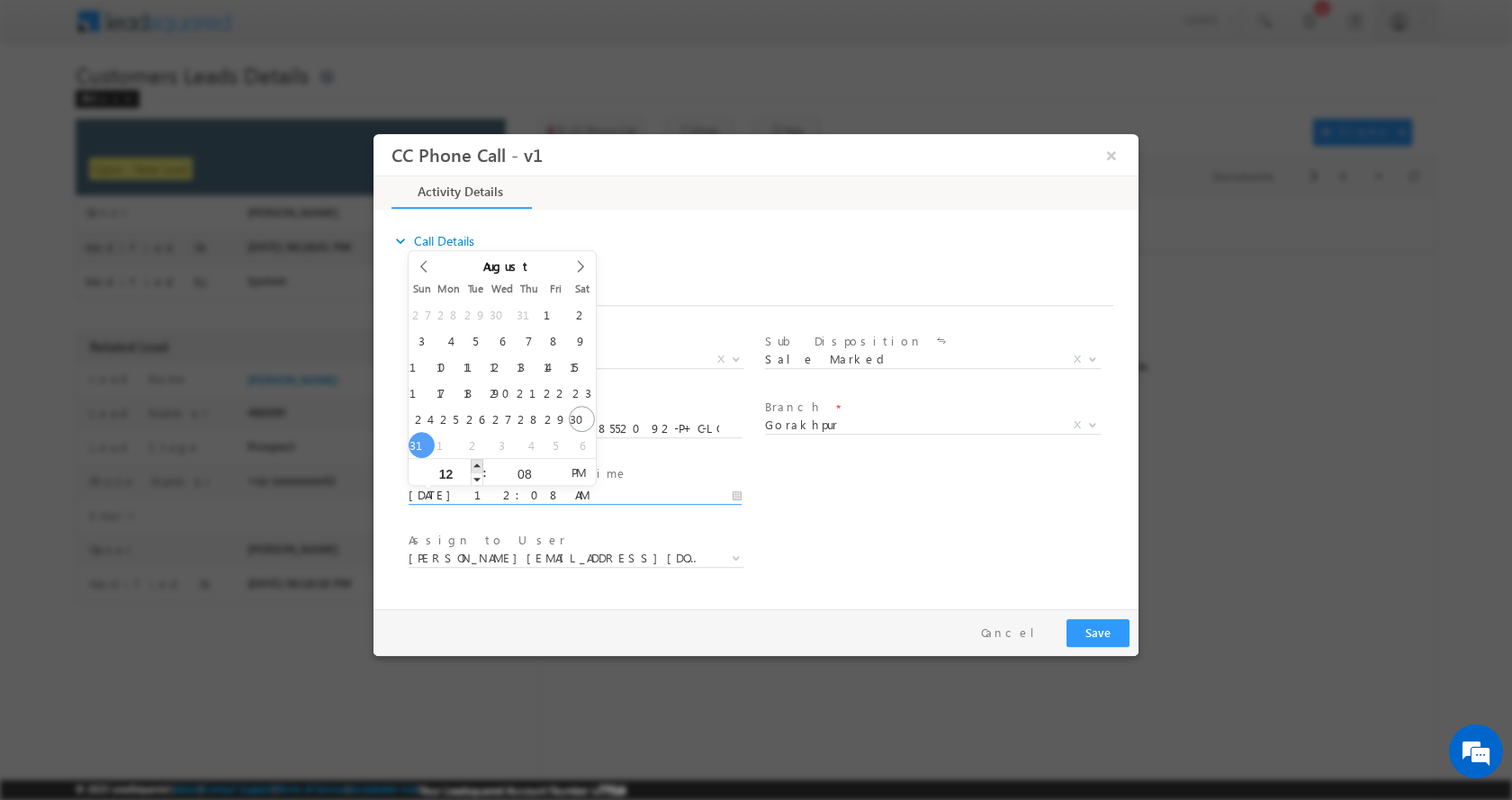
click at [479, 464] on span at bounding box center [477, 464] width 13 height 14
click at [1107, 622] on button "Save" at bounding box center [1098, 632] width 63 height 28
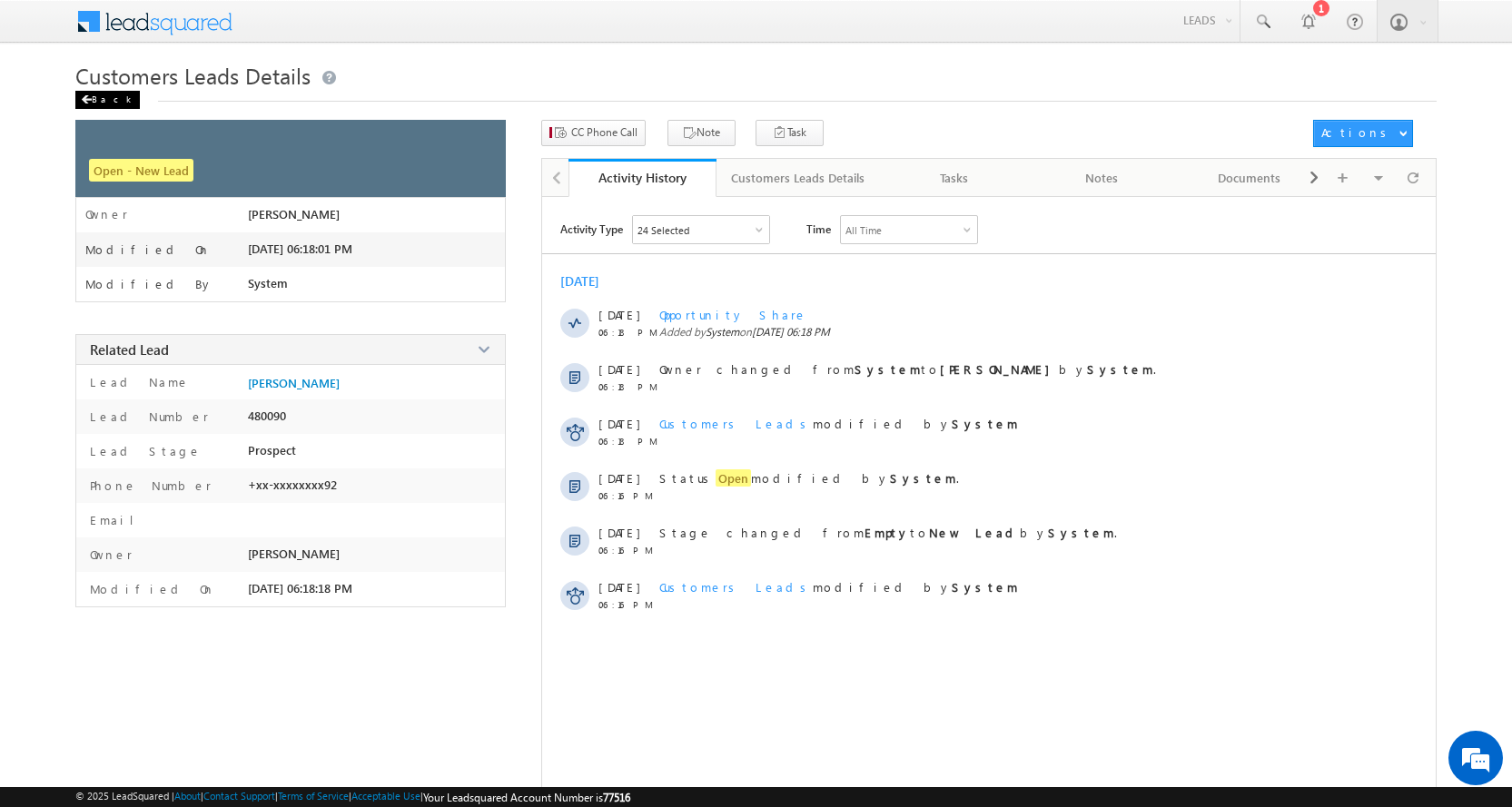
click at [99, 97] on div "Back" at bounding box center [107, 100] width 65 height 18
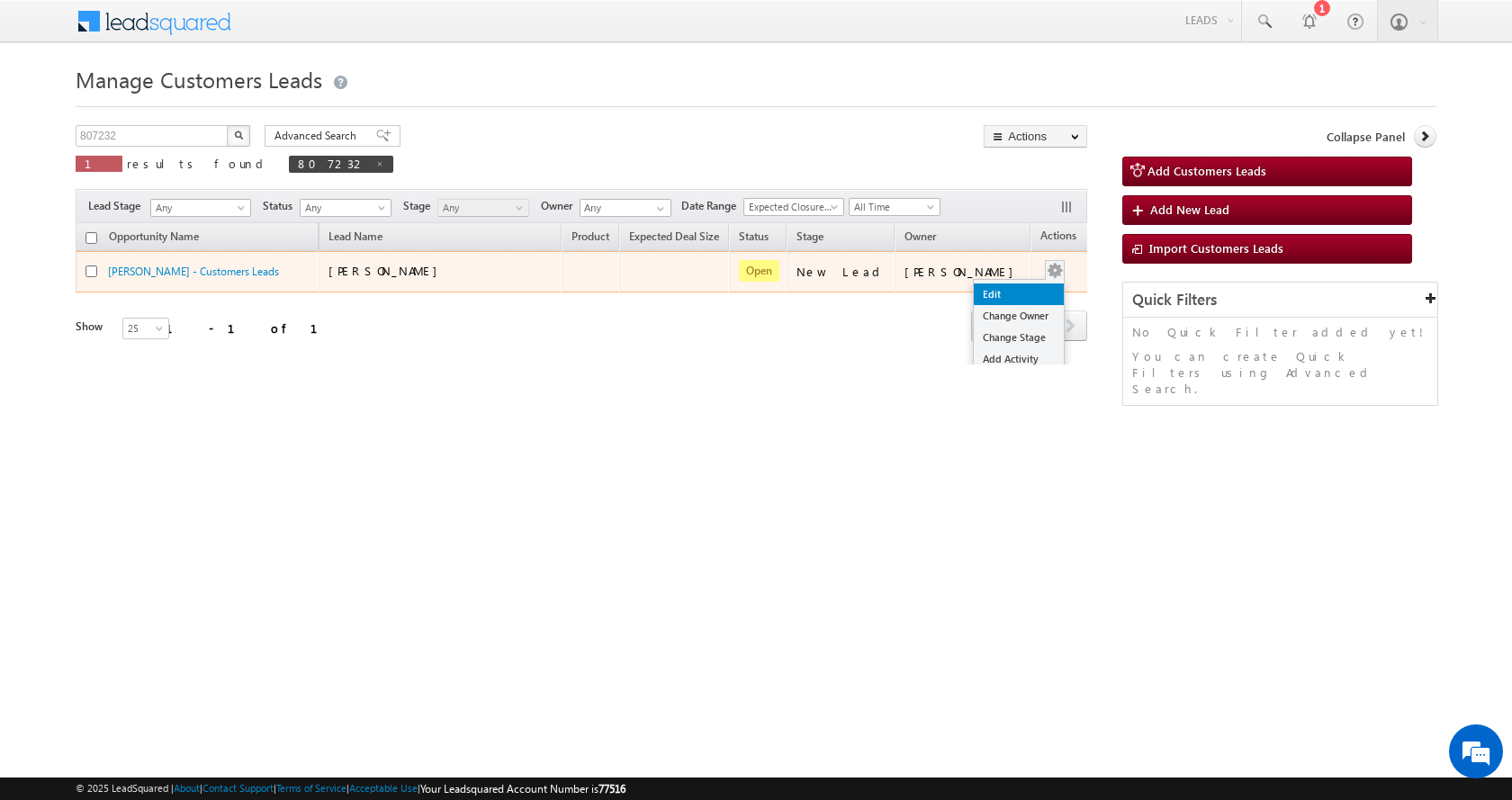
click at [996, 290] on link "Edit" at bounding box center [1019, 294] width 90 height 22
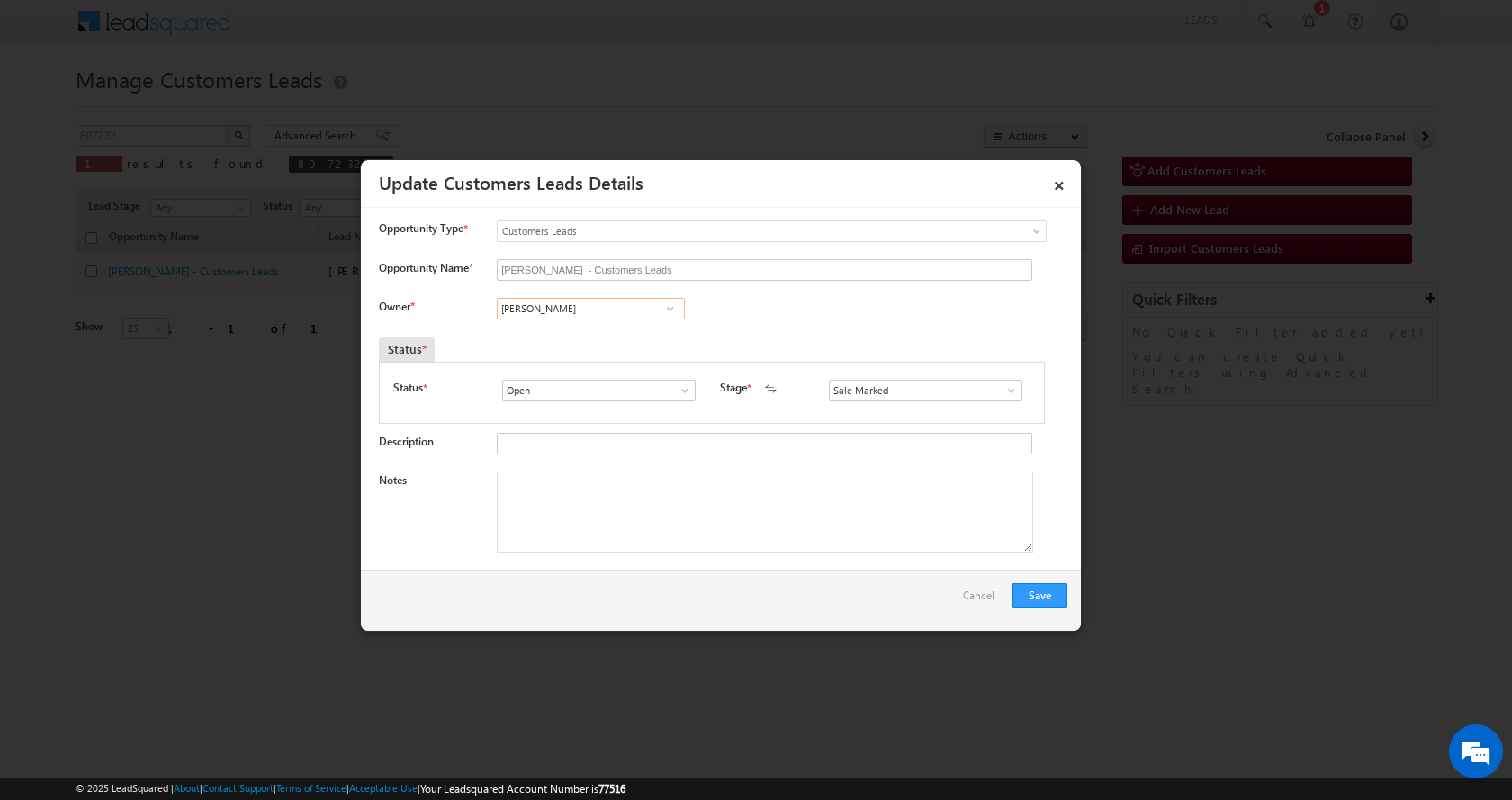
click at [558, 308] on input "[PERSON_NAME]" at bounding box center [591, 308] width 188 height 22
paste input "[PERSON_NAME]"
click at [598, 338] on span "[PERSON_NAME][EMAIL_ADDRESS][DOMAIN_NAME]" at bounding box center [585, 343] width 162 height 14
type input "[PERSON_NAME]"
click at [609, 505] on textarea "Notes" at bounding box center [765, 512] width 536 height 81
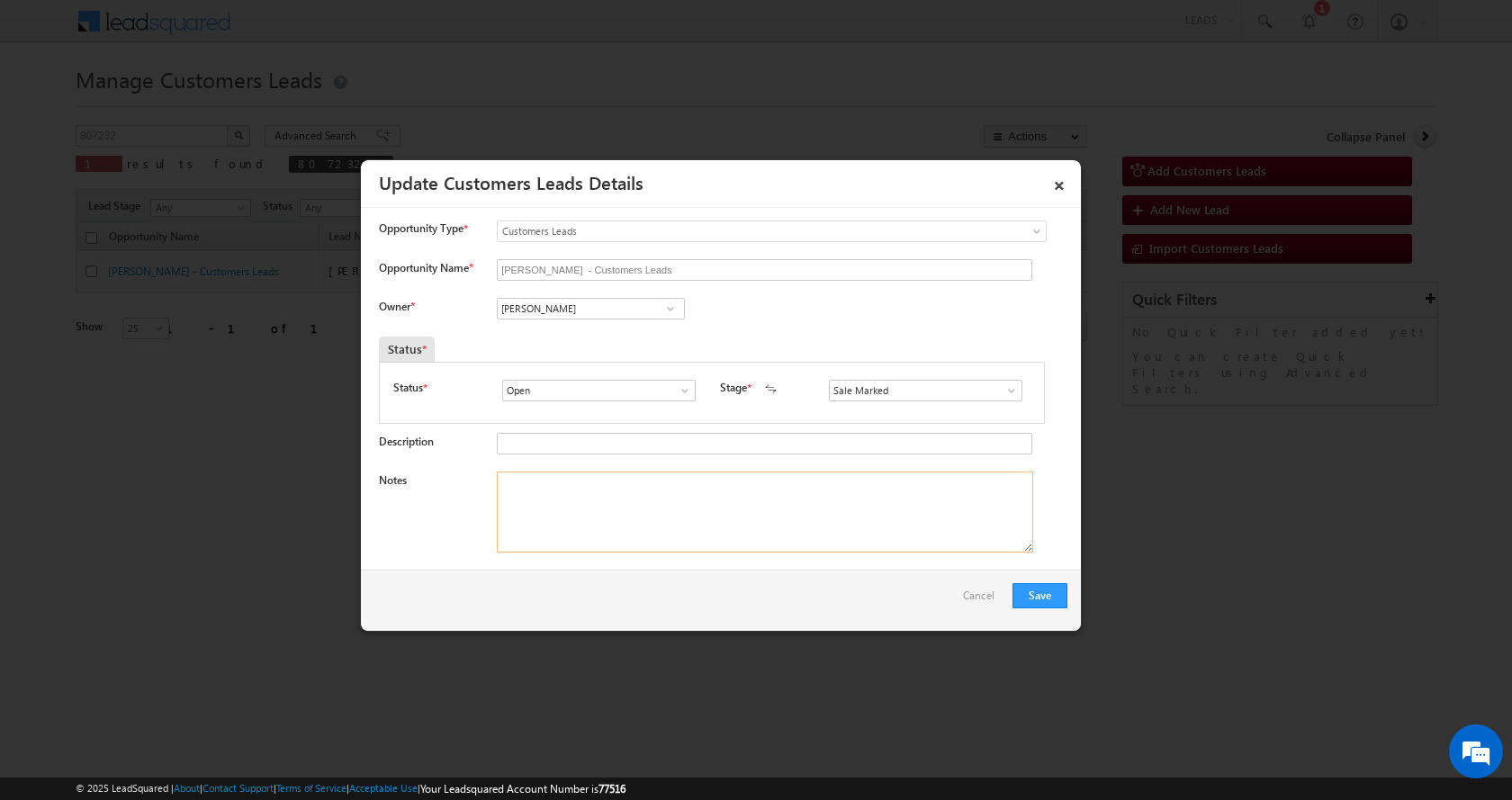
paste textarea "[PERSON_NAME]-9118552092-P+C-LOAN -25 L-REG-PV-1 CR-BUSINESS-KERANA SHOP-50 K-E…"
type textarea "[PERSON_NAME]-9118552092-P+C-LOAN -25 L-REG-PV-1 CR-BUSINESS-KERANA SHOP-50 K-E…"
click at [1038, 593] on button "Save" at bounding box center [1040, 596] width 55 height 25
